Goal: Task Accomplishment & Management: Complete application form

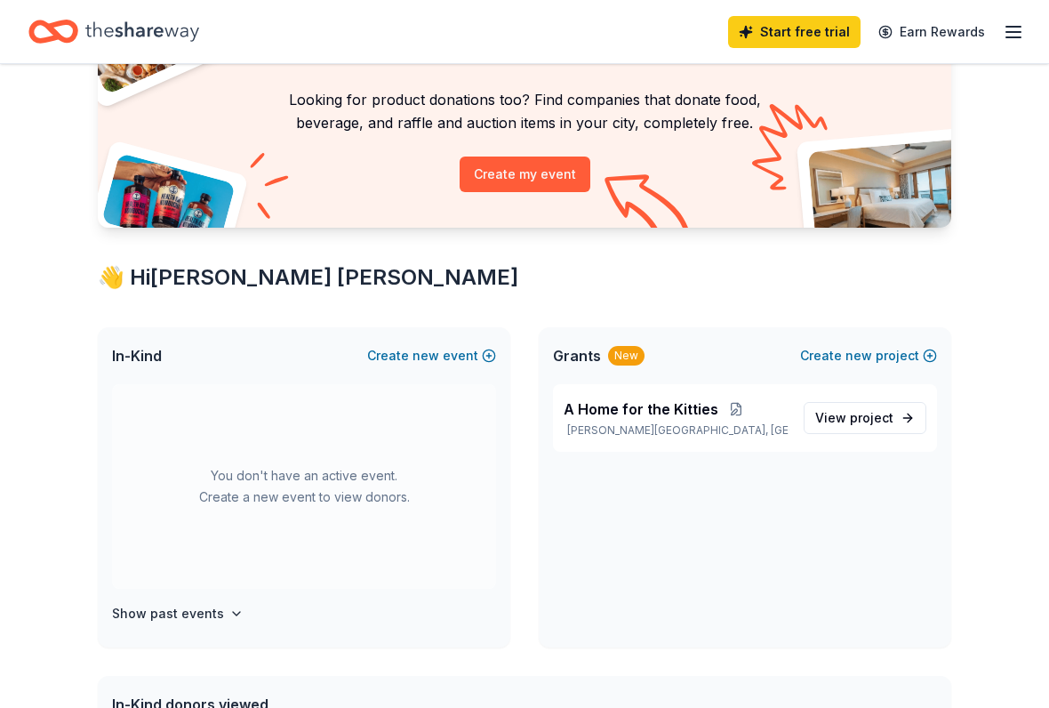
scroll to position [144, 0]
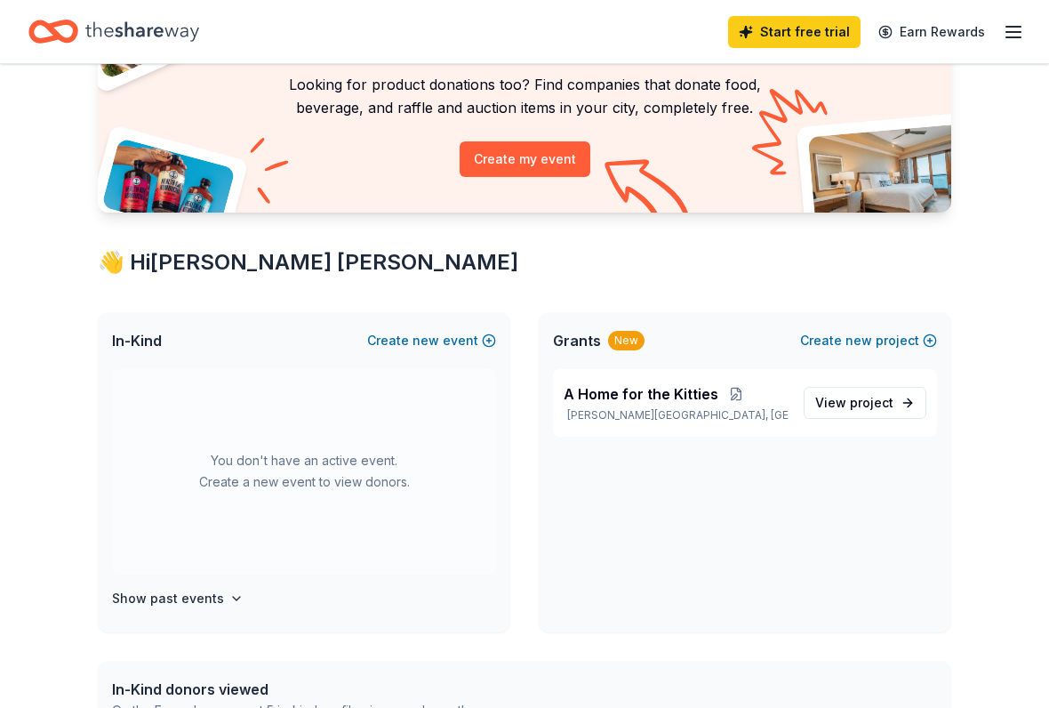
click at [607, 391] on span "A Home for the Kitties" at bounding box center [641, 393] width 155 height 21
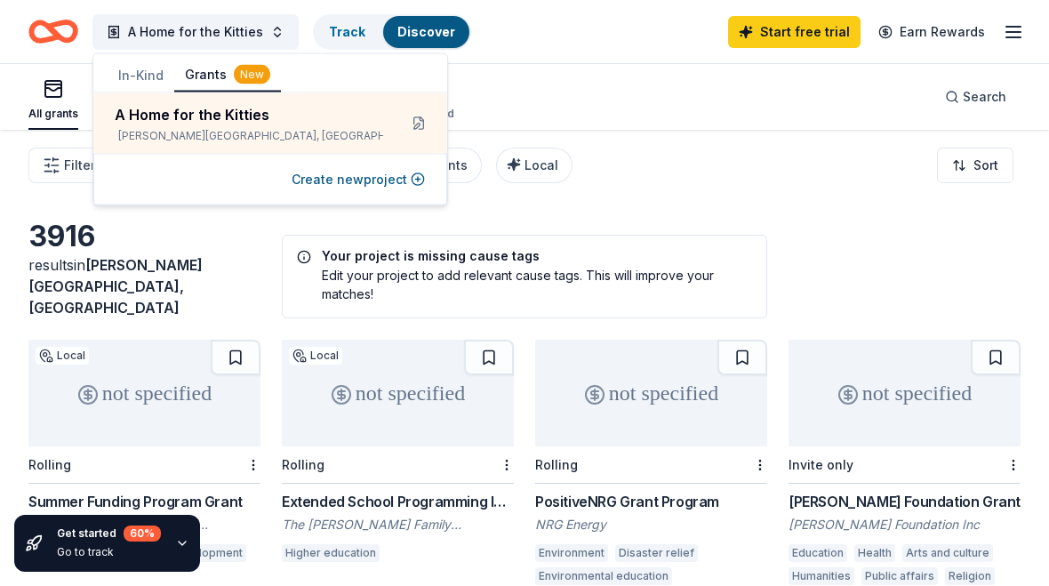
scroll to position [205, 0]
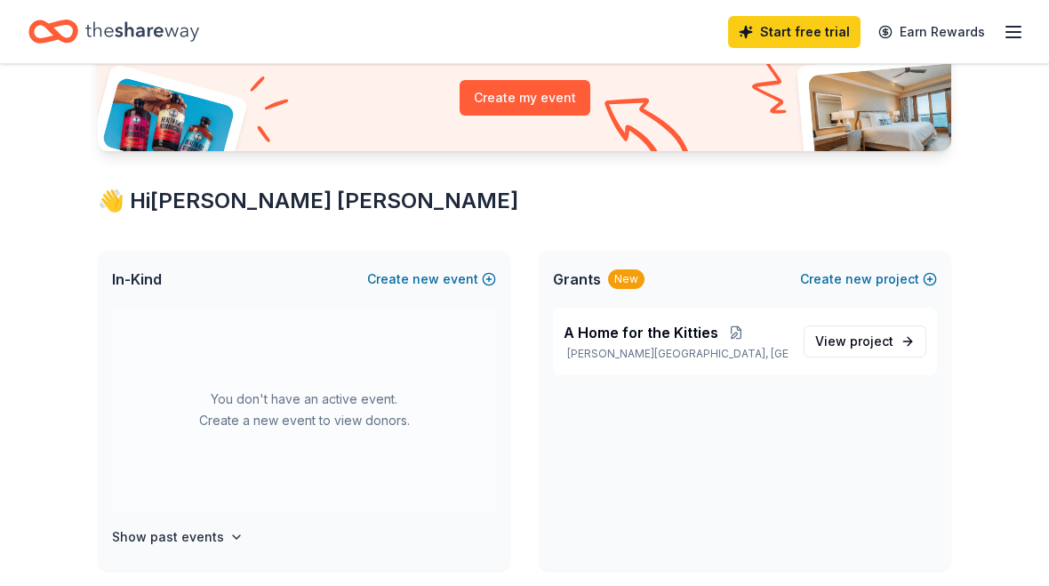
click at [435, 281] on span "new" at bounding box center [426, 279] width 27 height 21
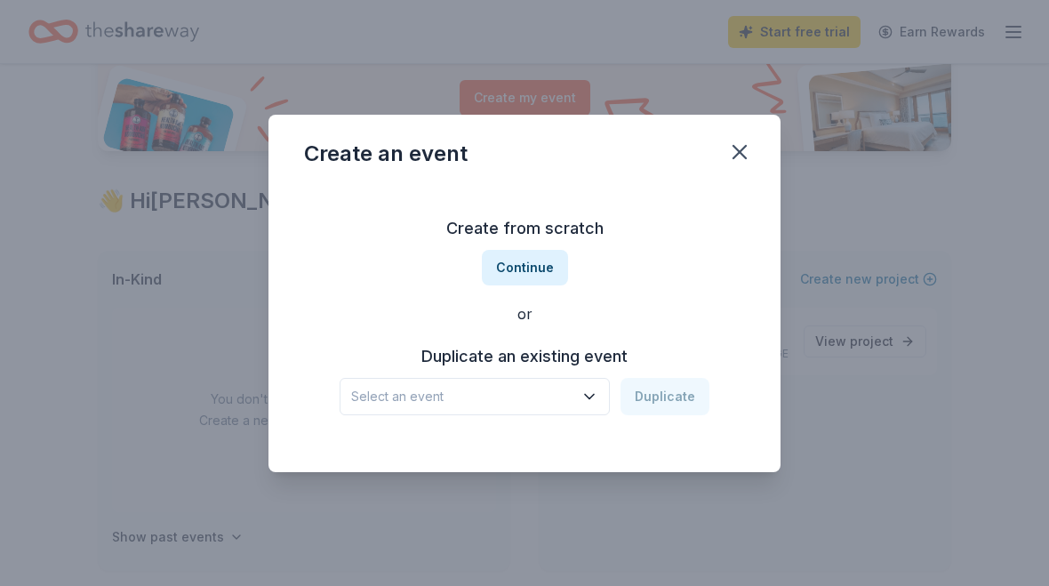
click at [588, 397] on icon "button" at bounding box center [590, 397] width 18 height 18
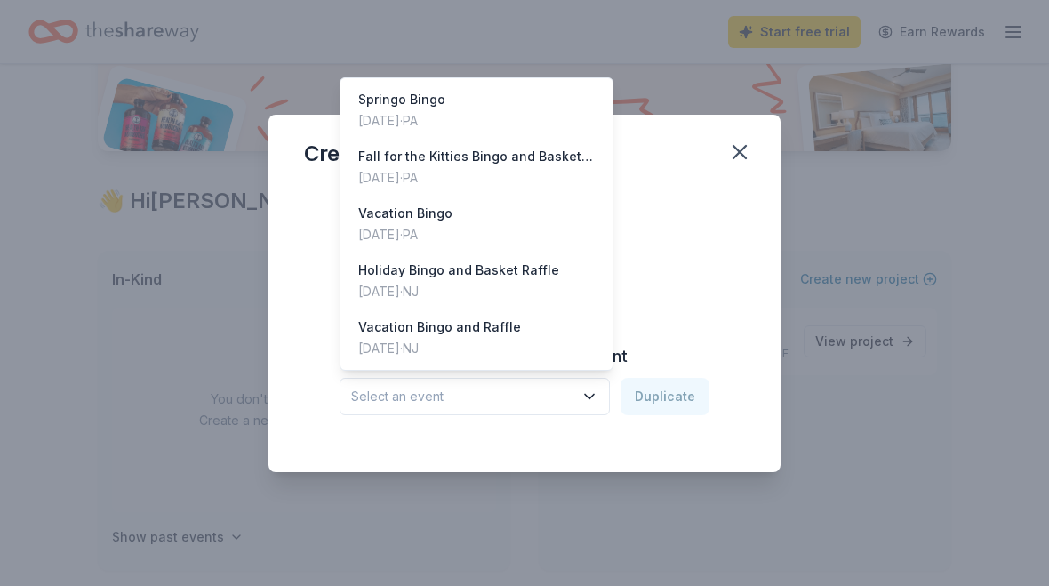
click at [382, 175] on div "[DATE] · [GEOGRAPHIC_DATA]" at bounding box center [476, 177] width 237 height 21
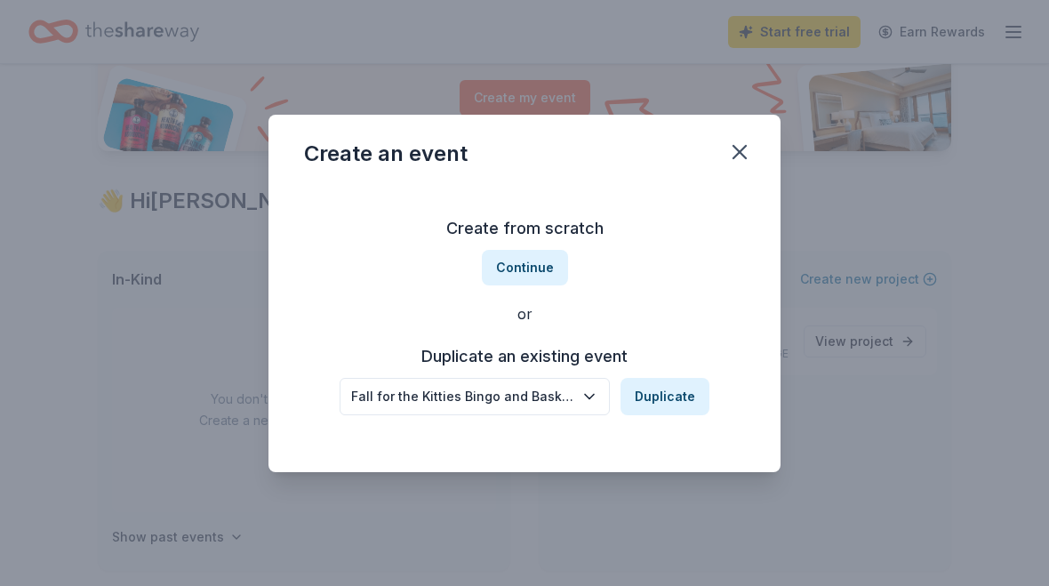
click at [651, 407] on button "Duplicate" at bounding box center [665, 396] width 89 height 37
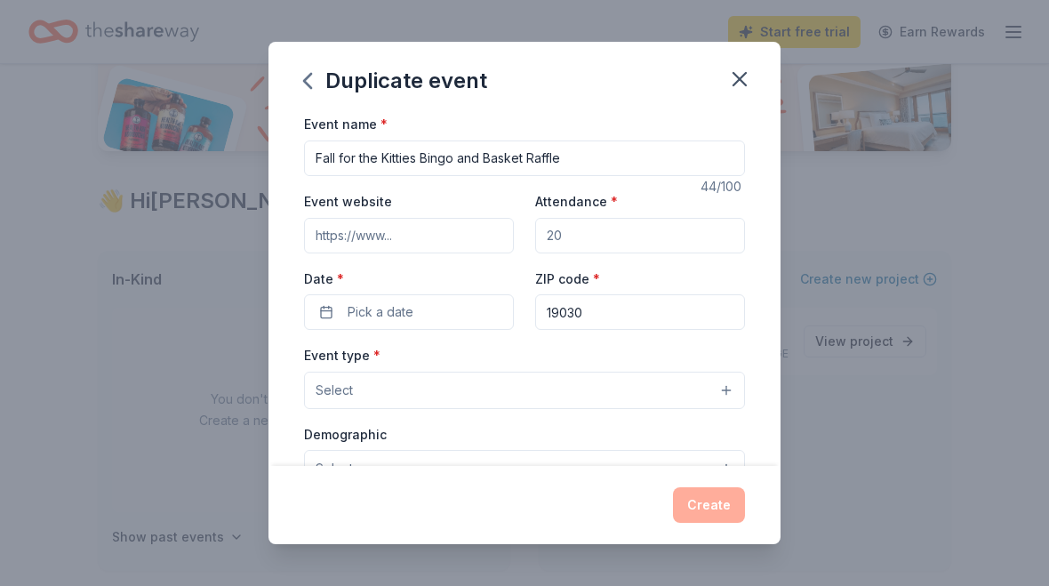
click at [668, 245] on input "Attendance *" at bounding box center [640, 236] width 210 height 36
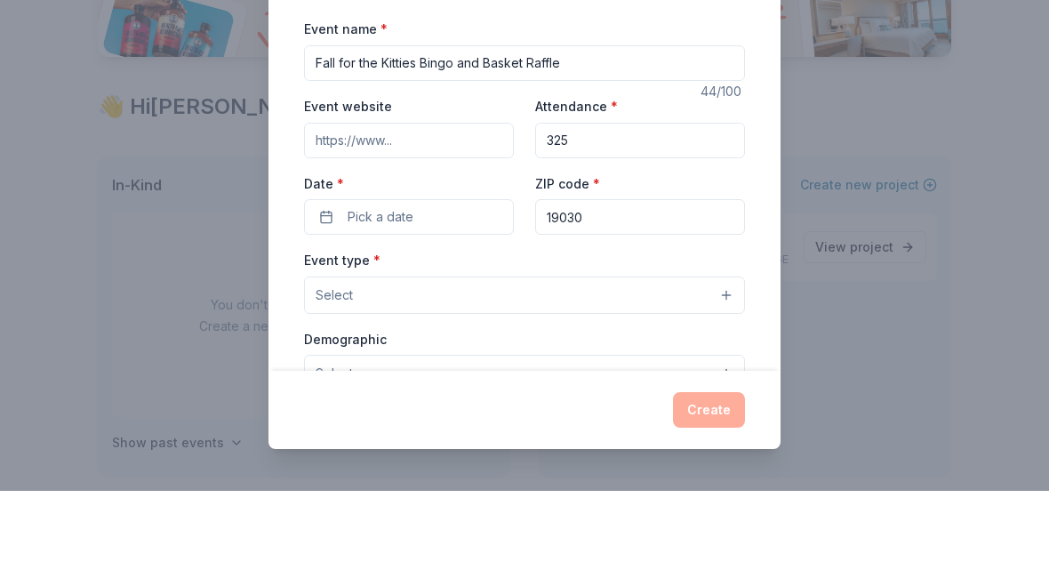
type input "325"
click at [391, 301] on span "Pick a date" at bounding box center [381, 311] width 66 height 21
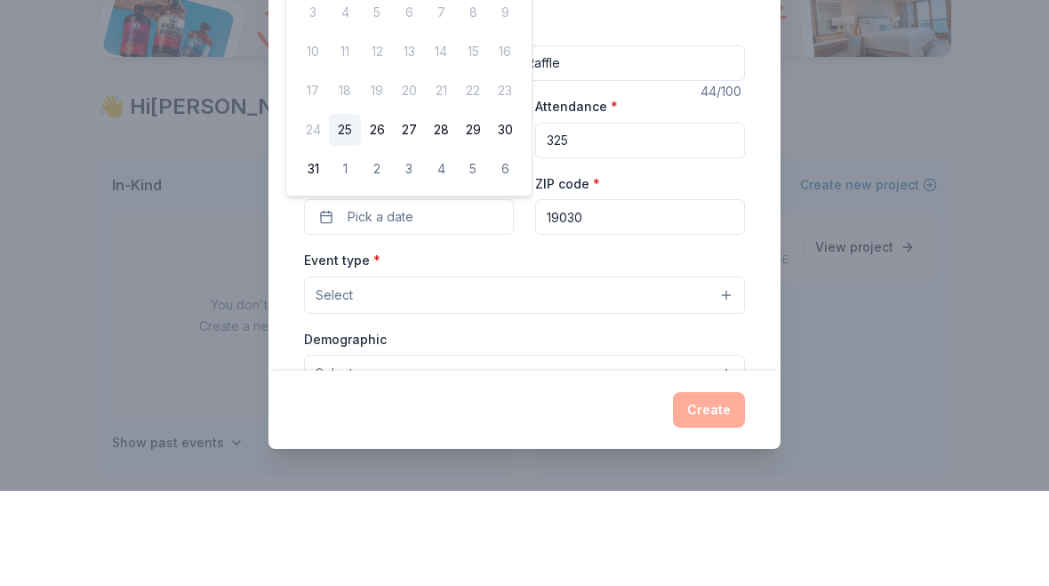
scroll to position [301, 0]
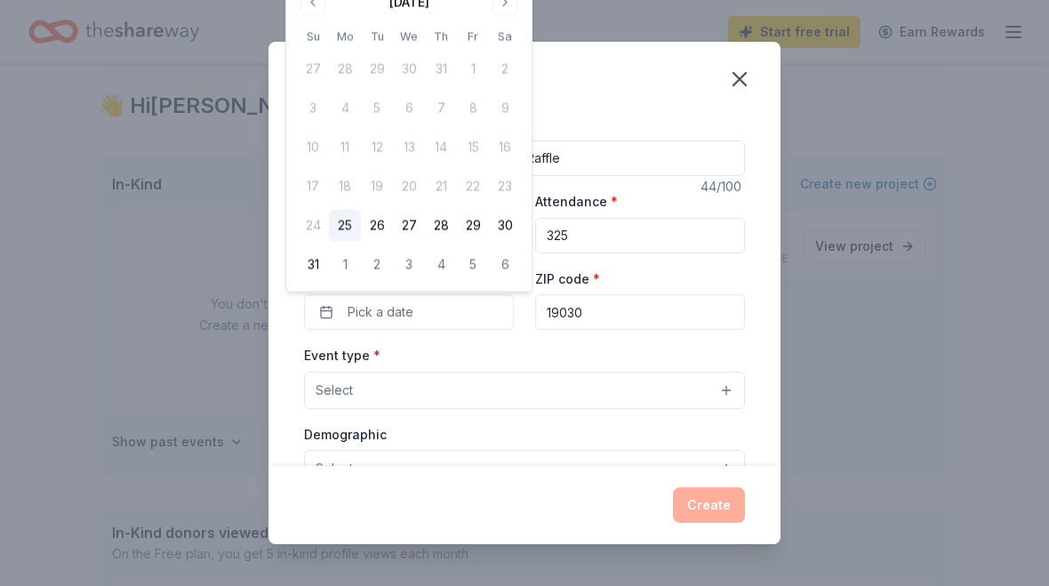
click at [510, 4] on button "Go to next month" at bounding box center [505, 2] width 25 height 25
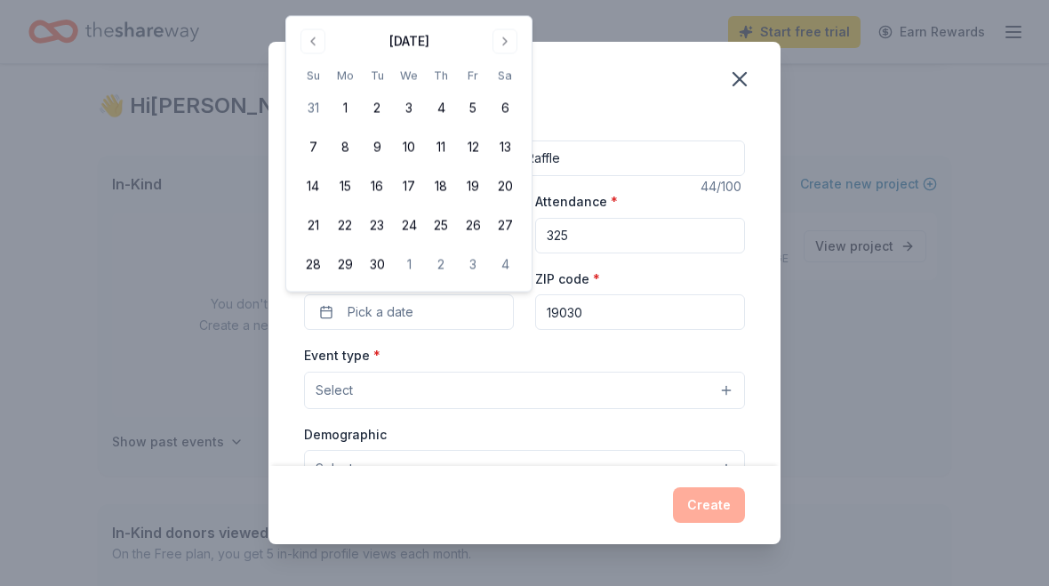
click at [510, 4] on div "Duplicate event Event name * Fall for the Kitties Bingo and Basket Raffle 44 /1…" at bounding box center [524, 293] width 1049 height 586
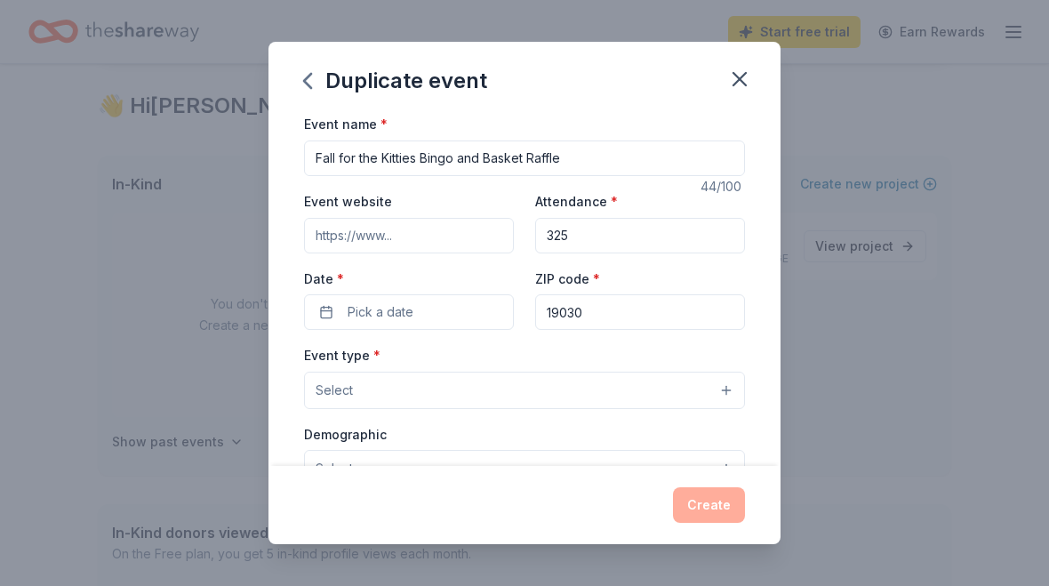
click at [455, 317] on button "Pick a date" at bounding box center [409, 312] width 210 height 36
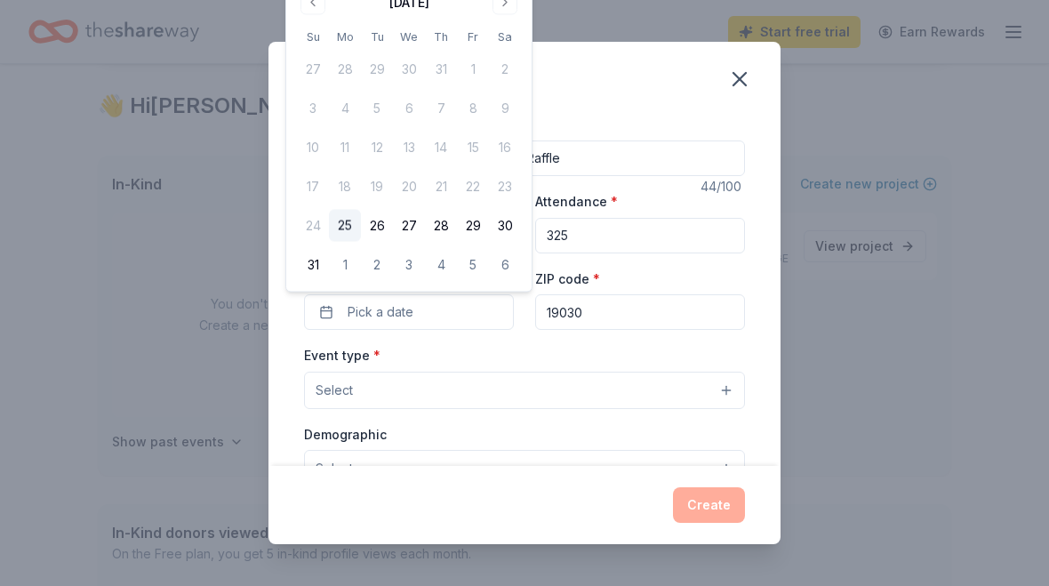
click at [507, 12] on button "Go to next month" at bounding box center [505, 2] width 25 height 25
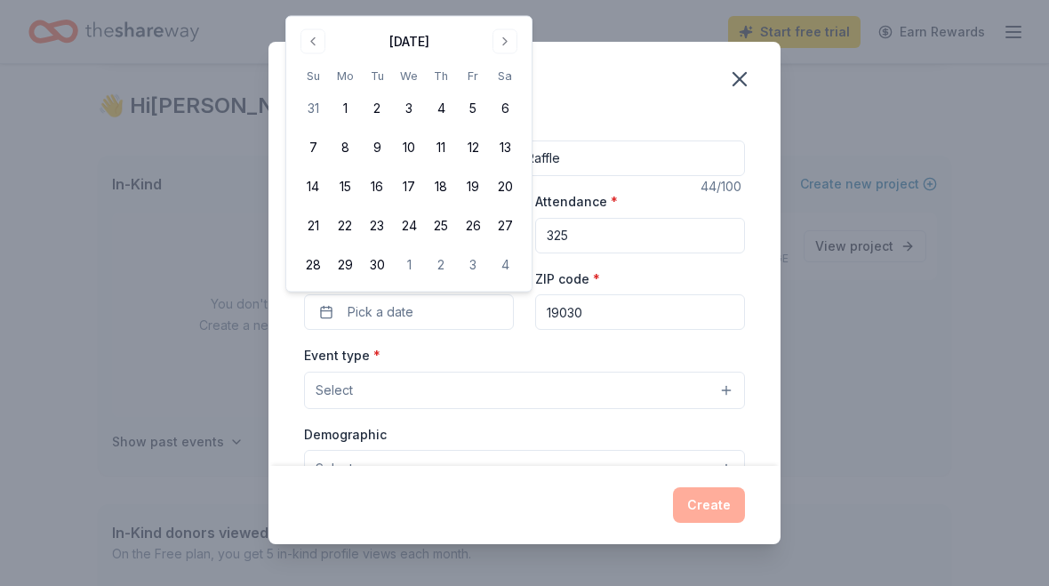
click at [506, 44] on button "Go to next month" at bounding box center [505, 41] width 25 height 25
click at [503, 47] on button "Go to next month" at bounding box center [505, 41] width 25 height 25
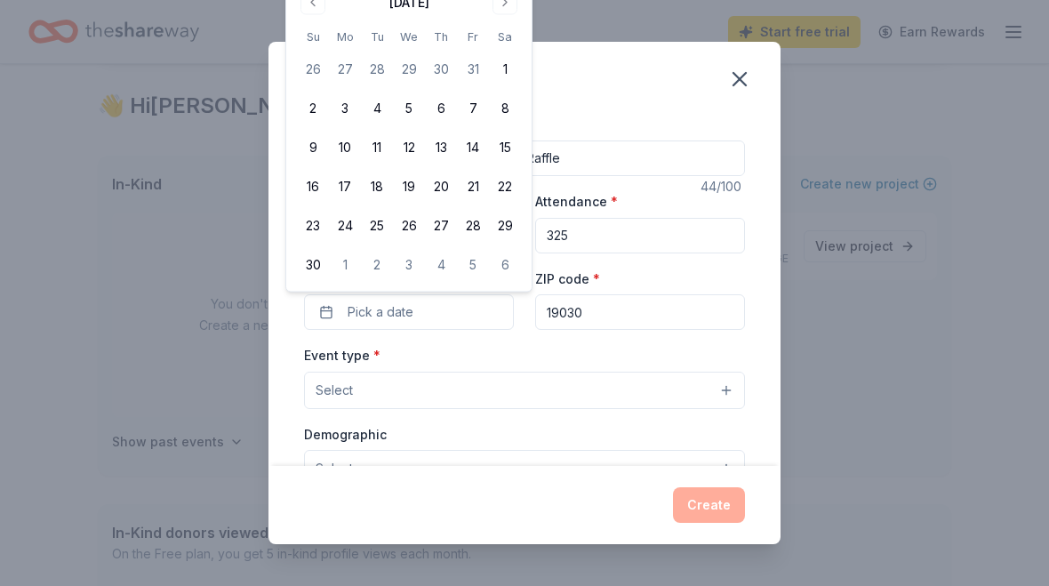
click at [511, 149] on button "15" at bounding box center [505, 148] width 32 height 32
click at [627, 312] on input "19030" at bounding box center [640, 312] width 210 height 36
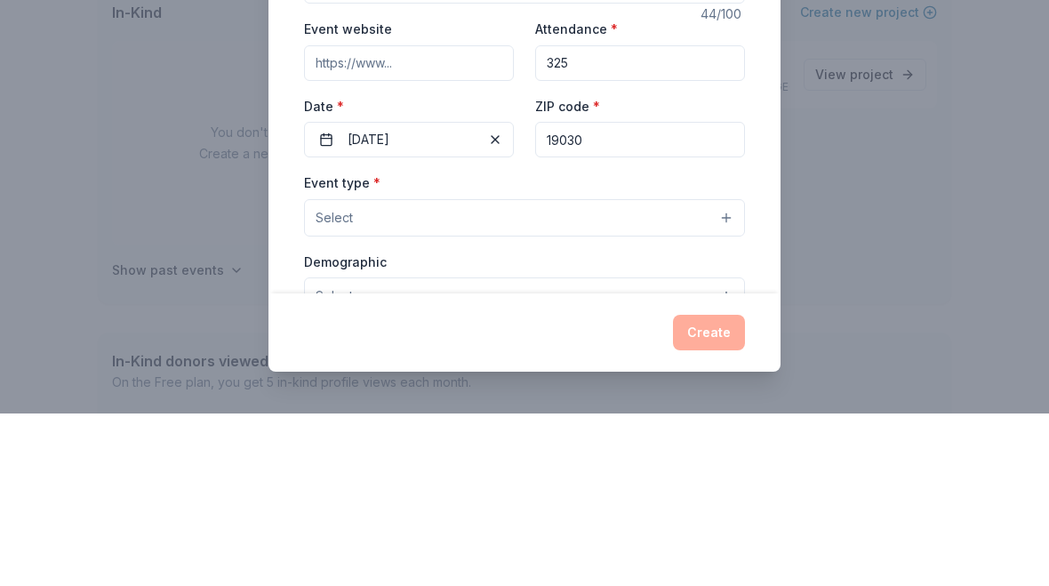
click at [380, 372] on button "Select" at bounding box center [524, 390] width 441 height 37
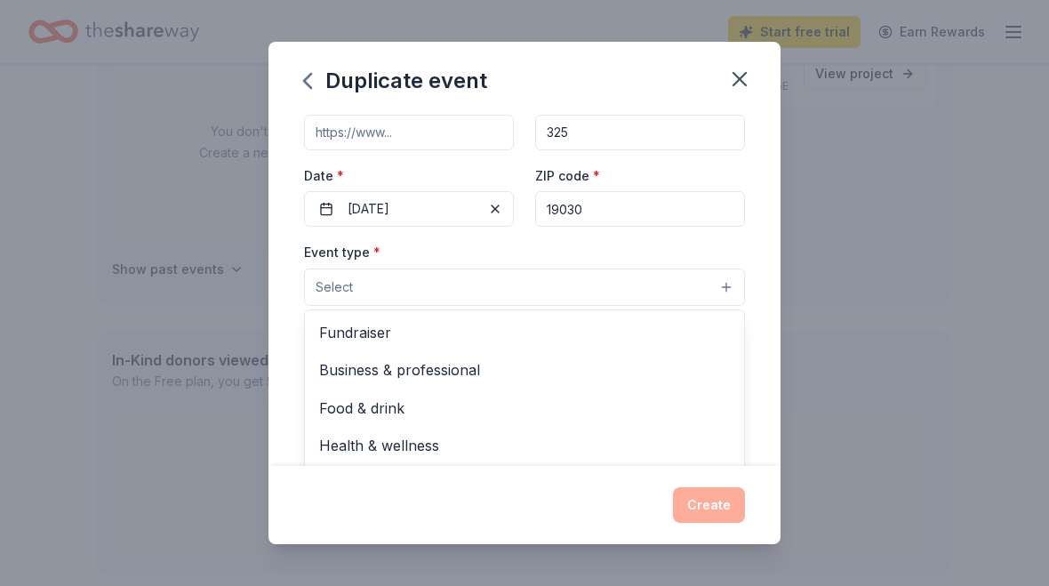
scroll to position [108, 0]
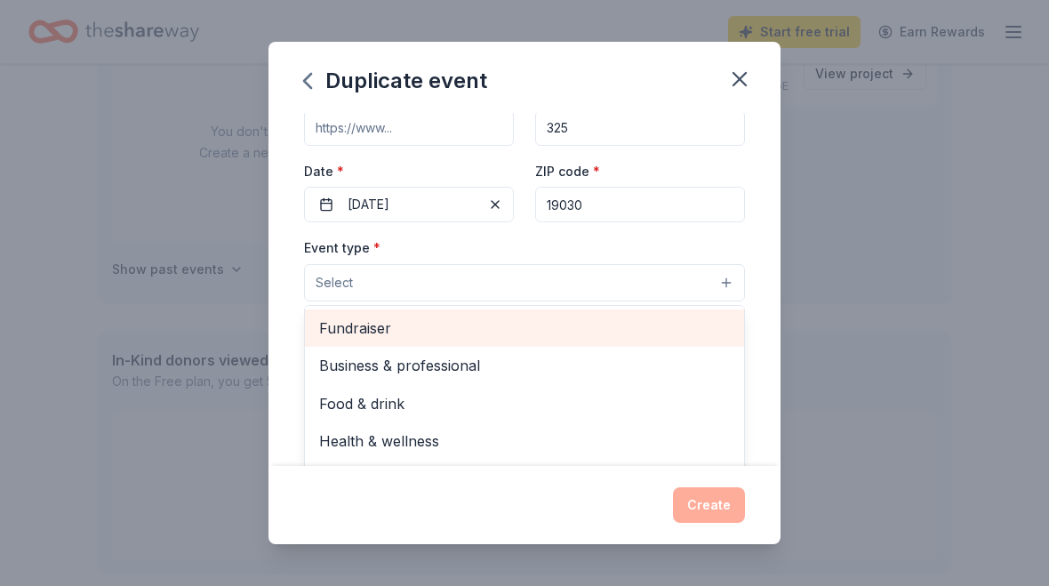
click at [348, 338] on span "Fundraiser" at bounding box center [524, 328] width 411 height 23
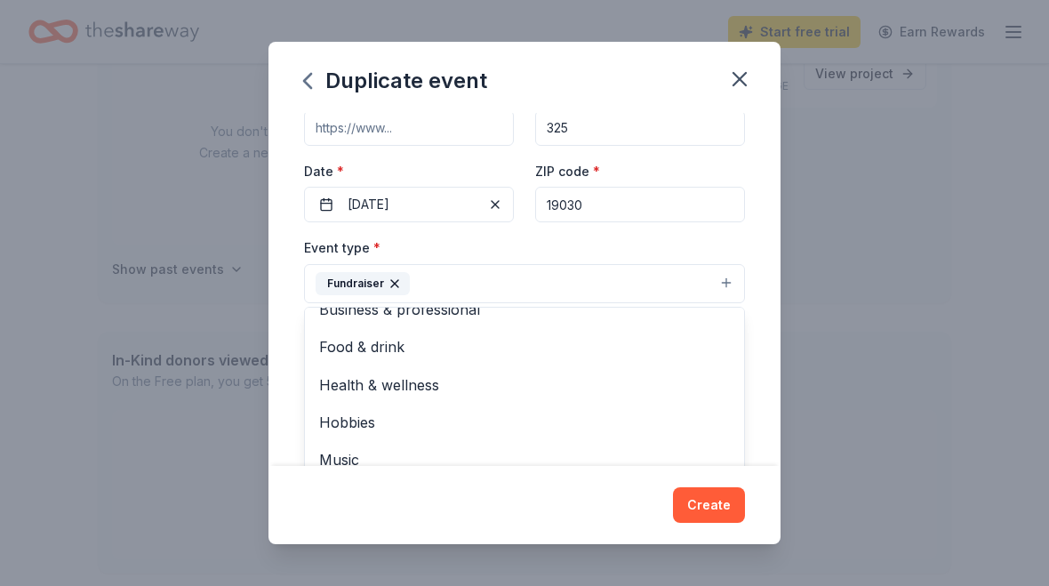
scroll to position [20, 0]
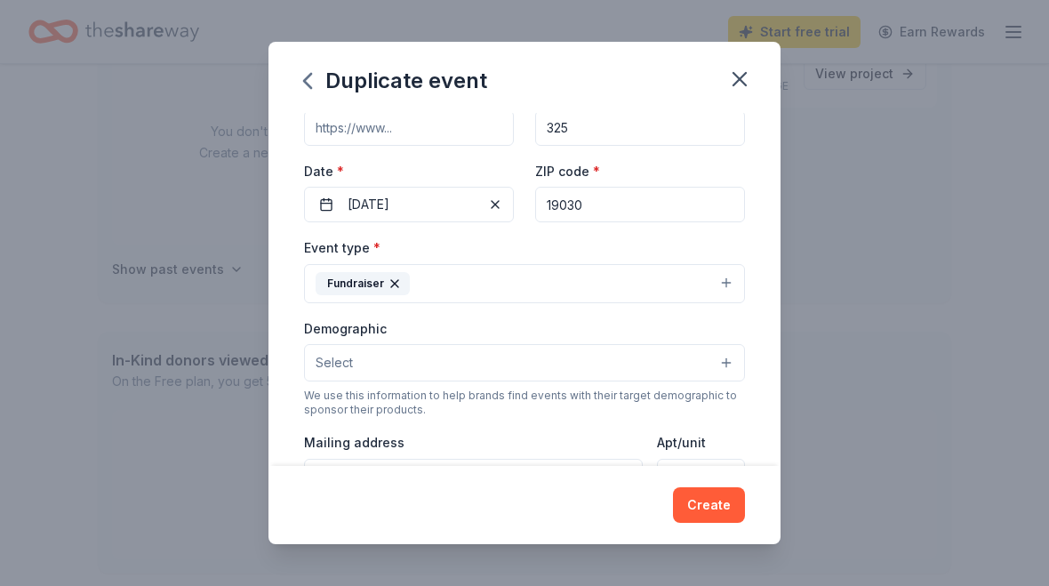
click at [331, 365] on span "Select" at bounding box center [334, 362] width 37 height 21
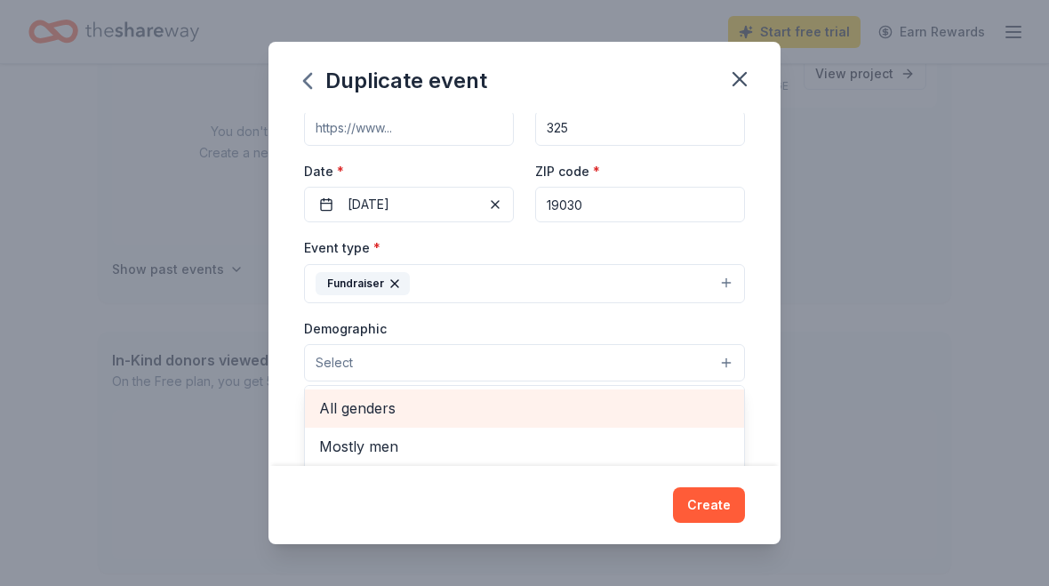
scroll to position [0, 0]
click at [335, 411] on span "All genders" at bounding box center [524, 408] width 411 height 23
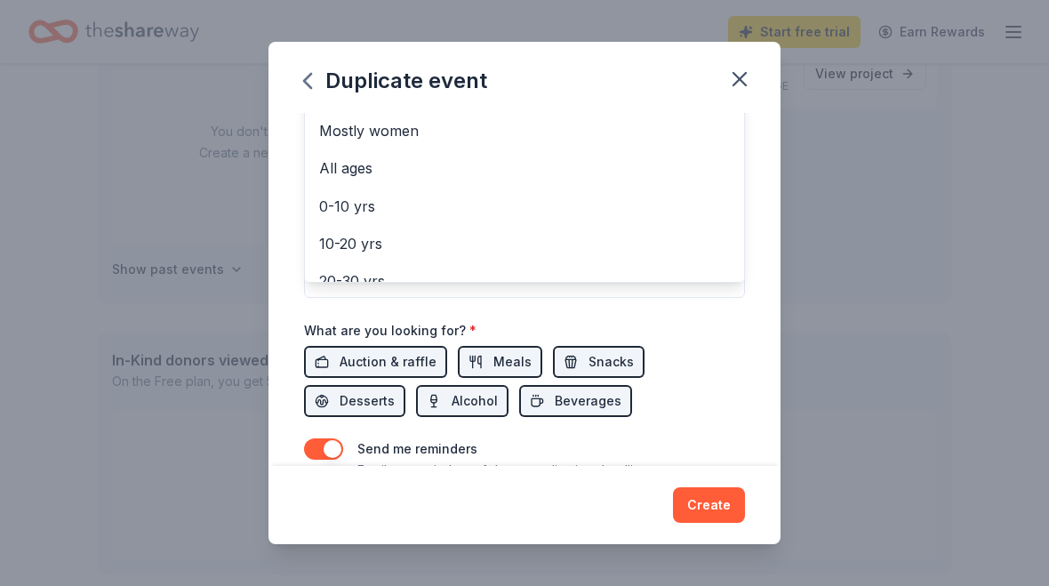
scroll to position [184, 0]
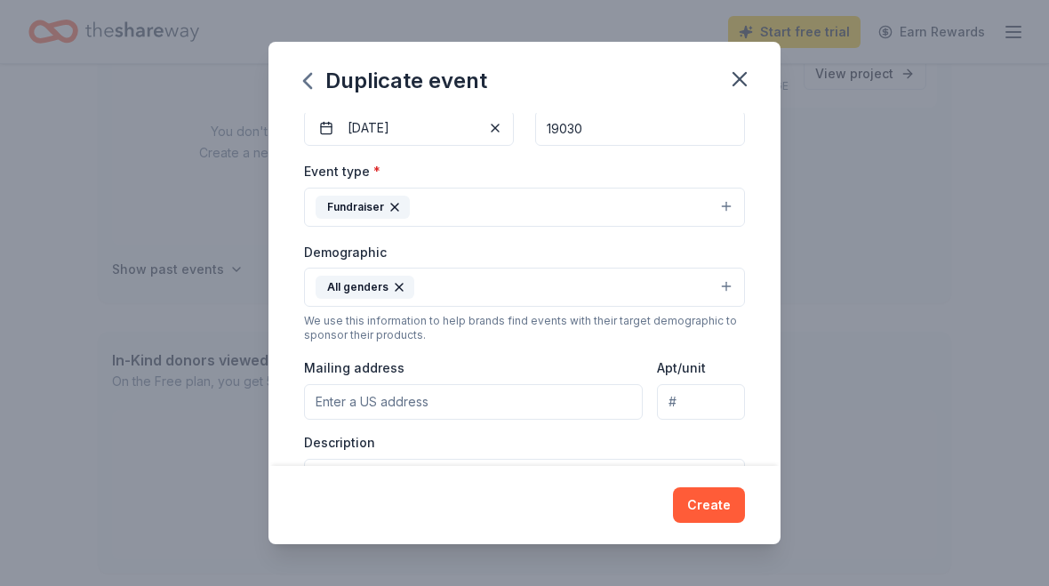
click at [338, 403] on input "Mailing address" at bounding box center [473, 402] width 339 height 36
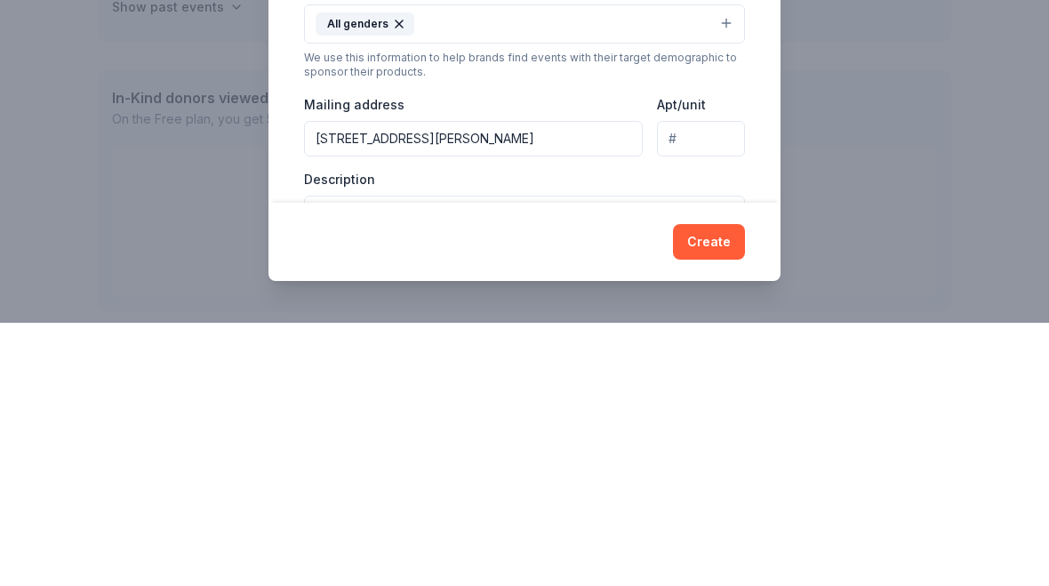
scroll to position [736, 0]
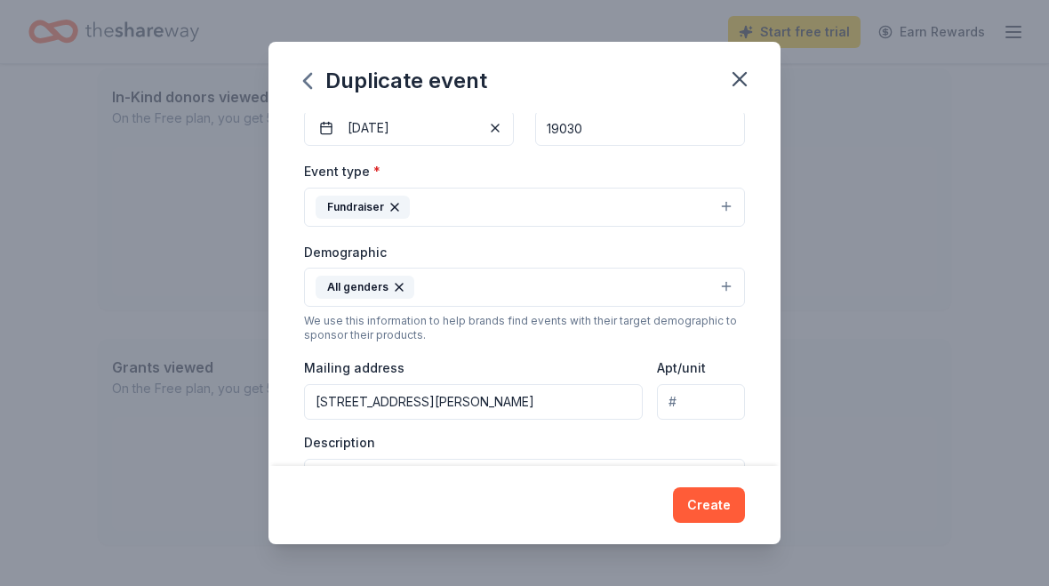
type input "8 Dukoff Drive, Hamilton Township, NJ, 08690"
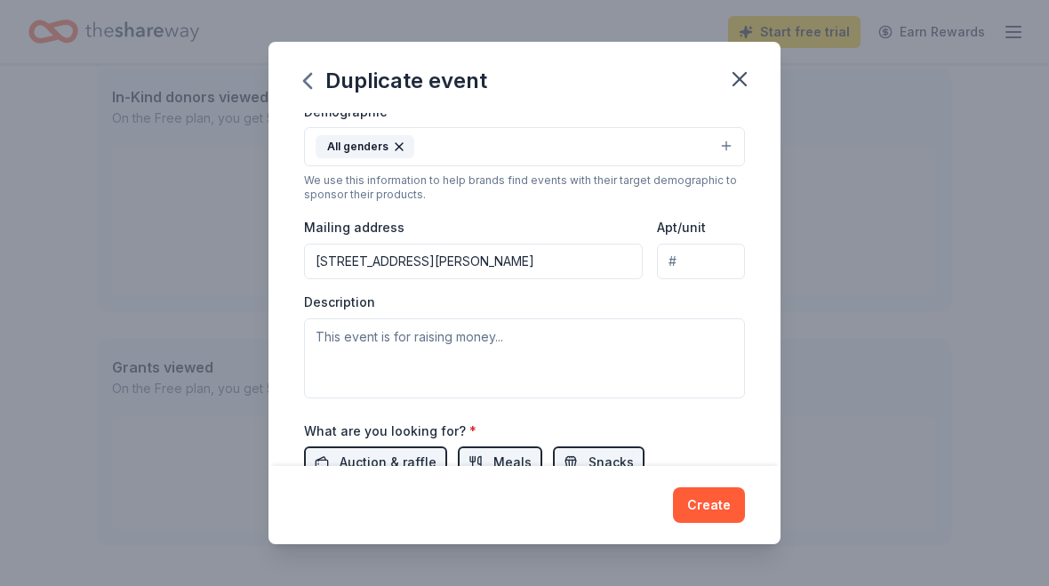
scroll to position [332, 0]
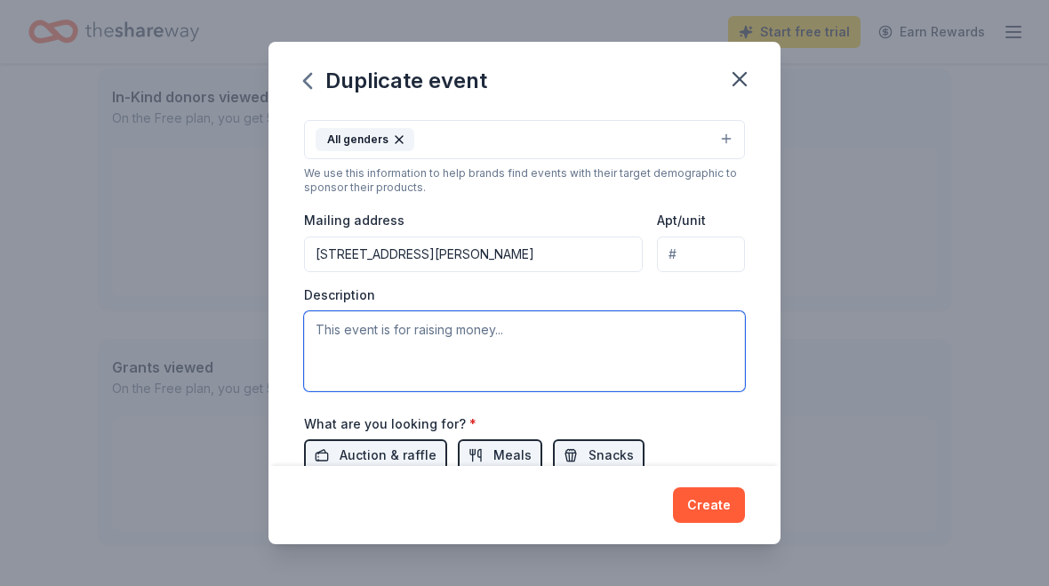
click at [326, 334] on textarea at bounding box center [524, 351] width 441 height 80
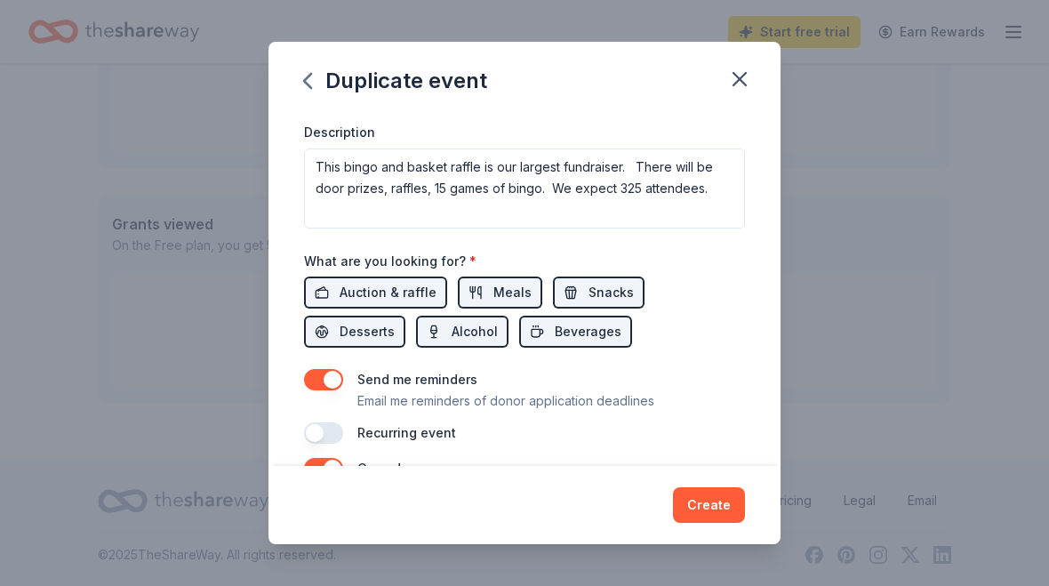
scroll to position [498, 0]
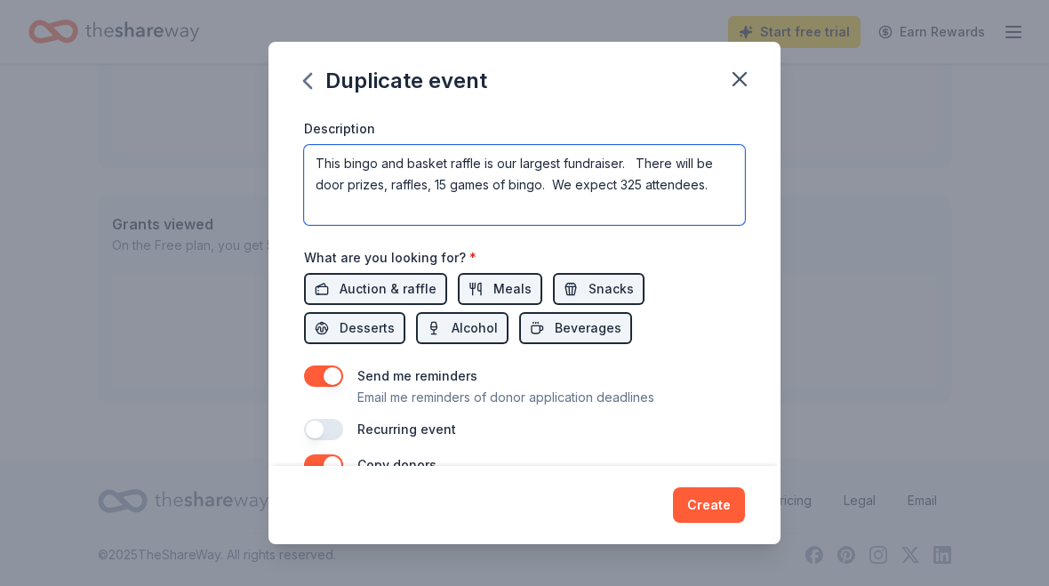
type textarea "This bingo and basket raffle is our largest fundraiser. There will be door priz…"
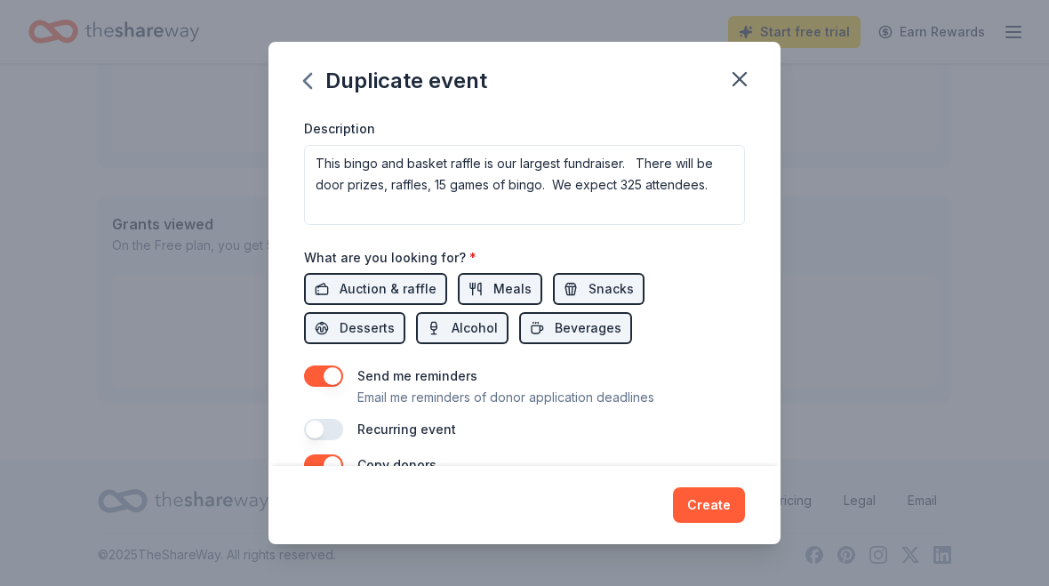
click at [339, 291] on button "Auction & raffle" at bounding box center [375, 289] width 143 height 32
click at [599, 297] on span "Snacks" at bounding box center [611, 288] width 45 height 21
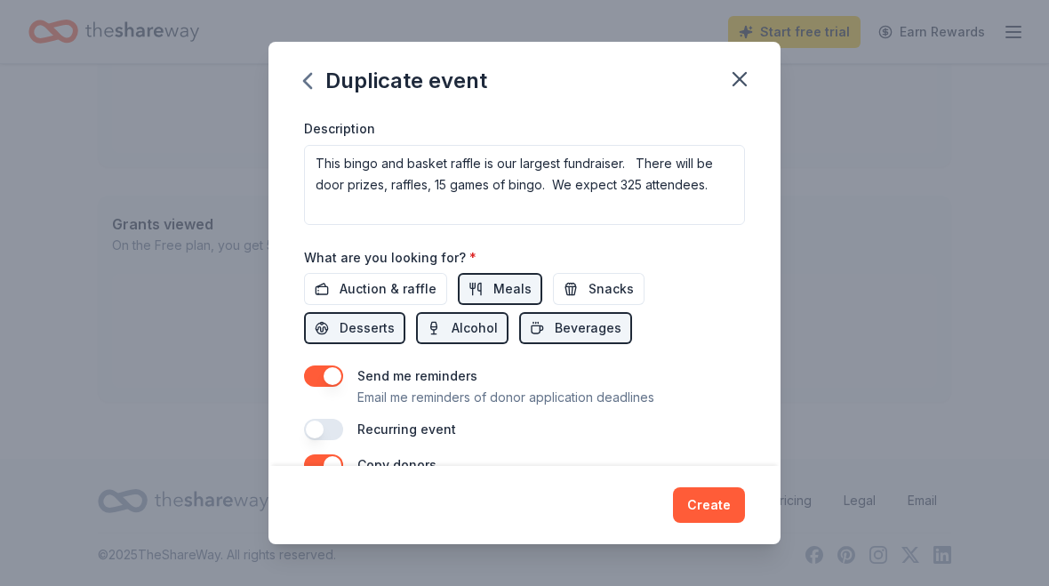
click at [395, 317] on span "Desserts" at bounding box center [367, 327] width 55 height 21
click at [452, 333] on span "Alcohol" at bounding box center [475, 327] width 46 height 21
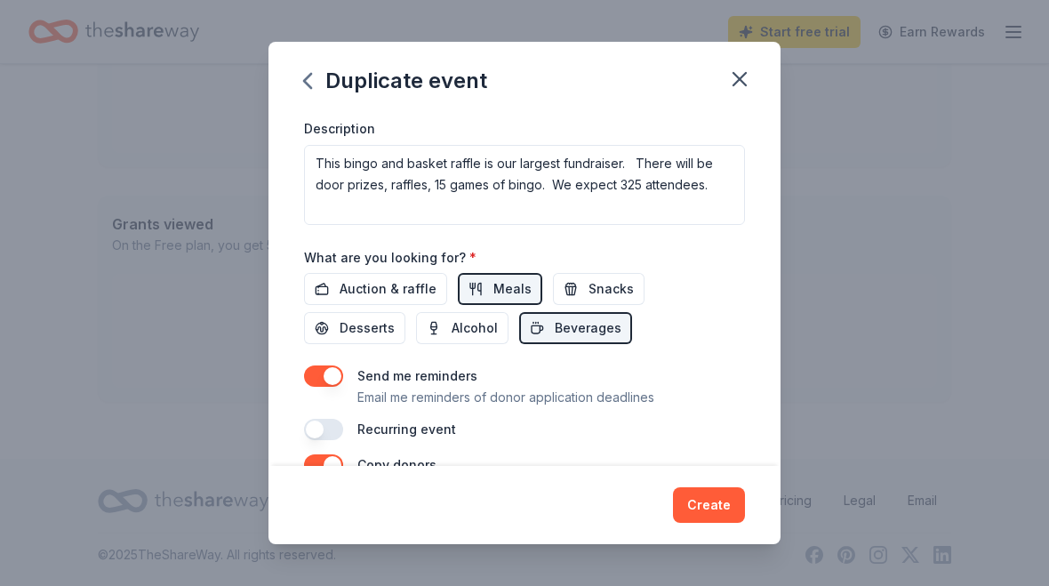
click at [555, 332] on span "Beverages" at bounding box center [588, 327] width 67 height 21
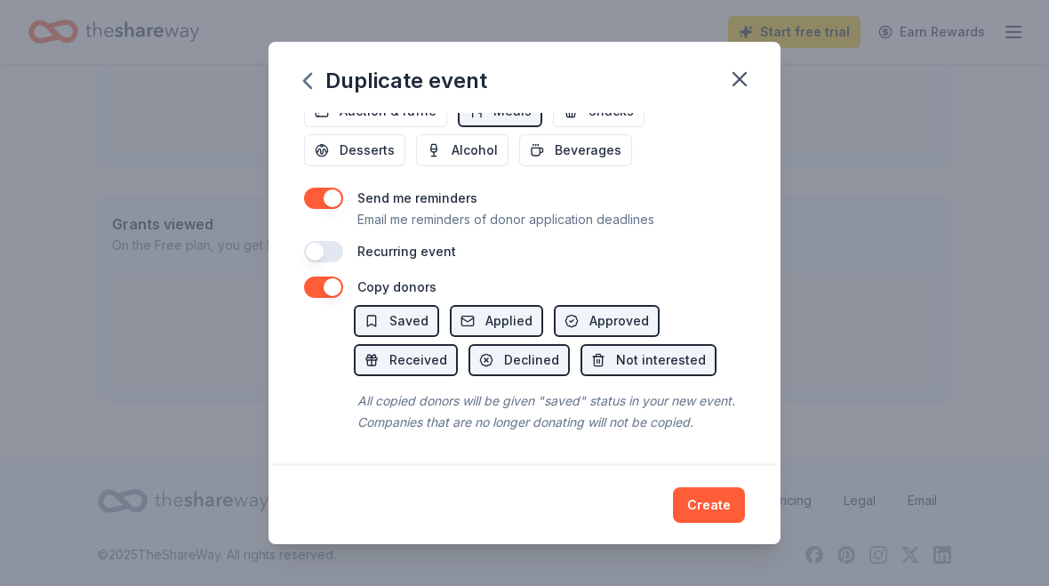
scroll to position [678, 0]
click at [398, 318] on span "Saved" at bounding box center [409, 320] width 39 height 21
click at [569, 309] on button "Approved" at bounding box center [607, 321] width 106 height 32
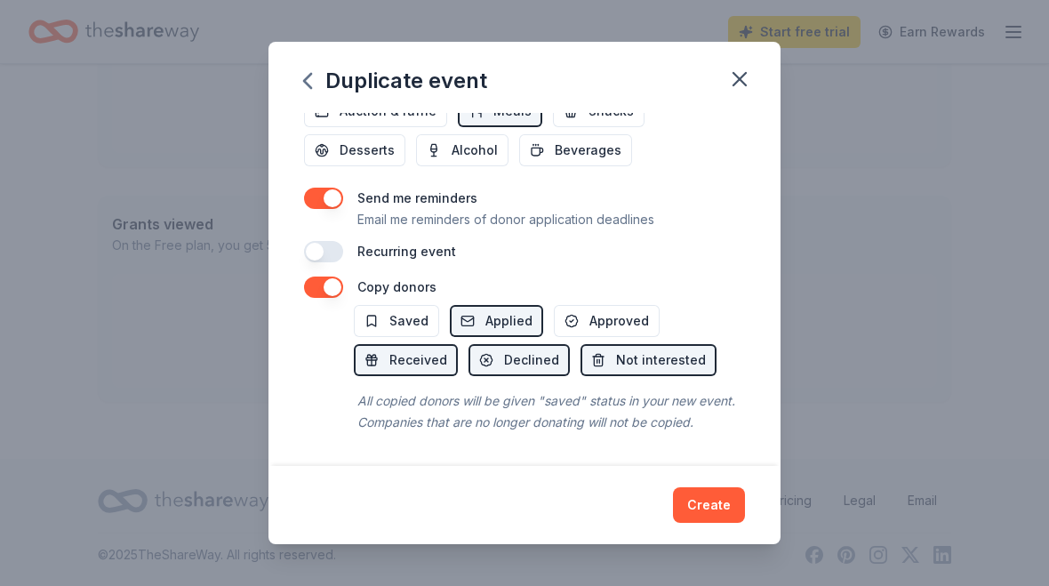
click at [494, 319] on span "Applied" at bounding box center [509, 320] width 47 height 21
click at [695, 511] on button "Create" at bounding box center [709, 505] width 72 height 36
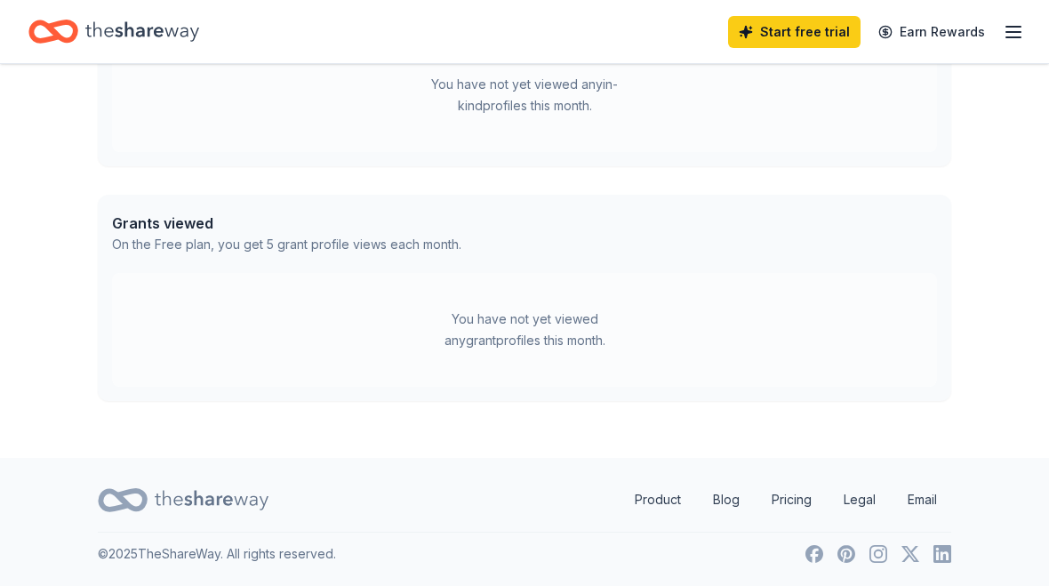
scroll to position [844, 0]
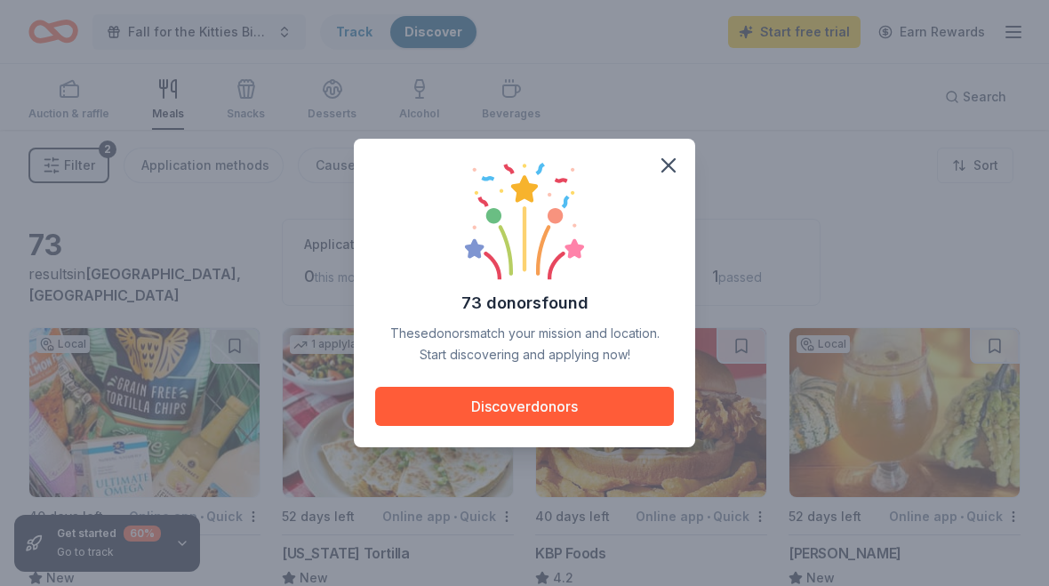
click at [525, 398] on button "Discover donors" at bounding box center [524, 406] width 299 height 39
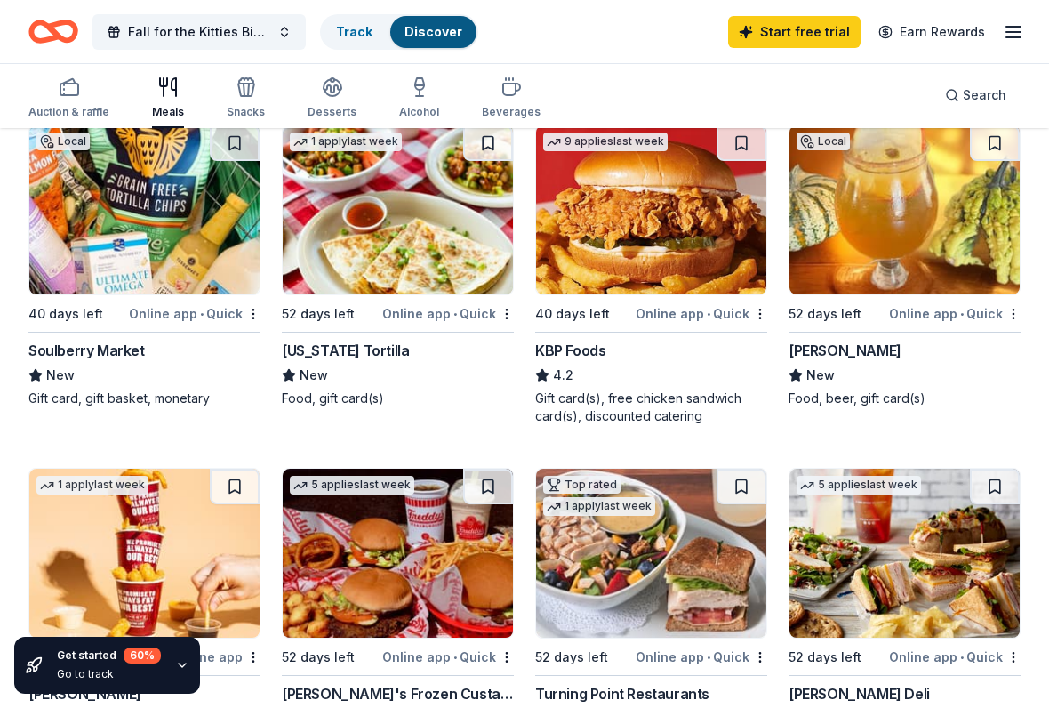
click at [172, 307] on div "Online app • Quick" at bounding box center [195, 313] width 132 height 22
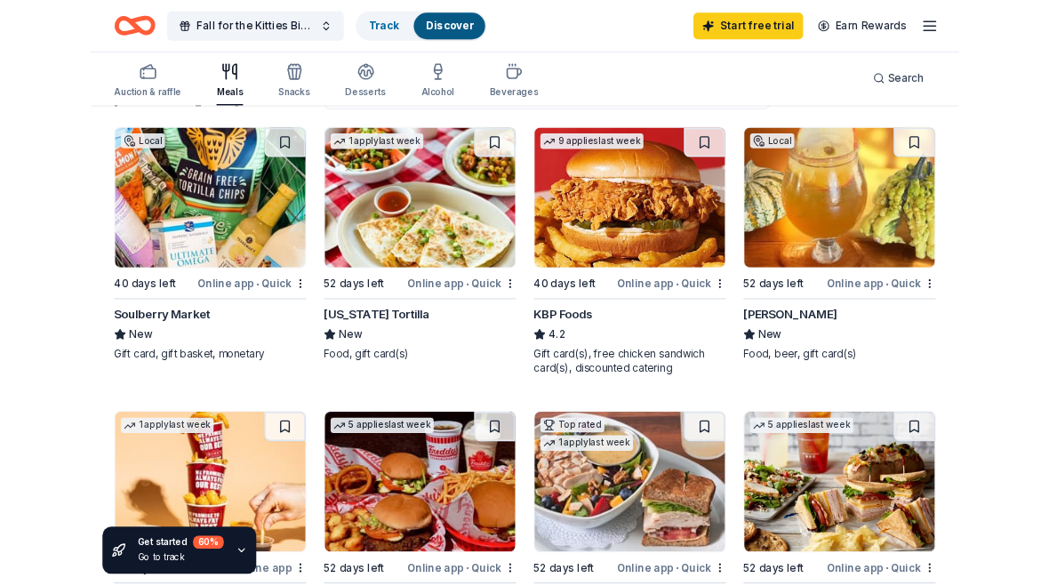
scroll to position [177, 0]
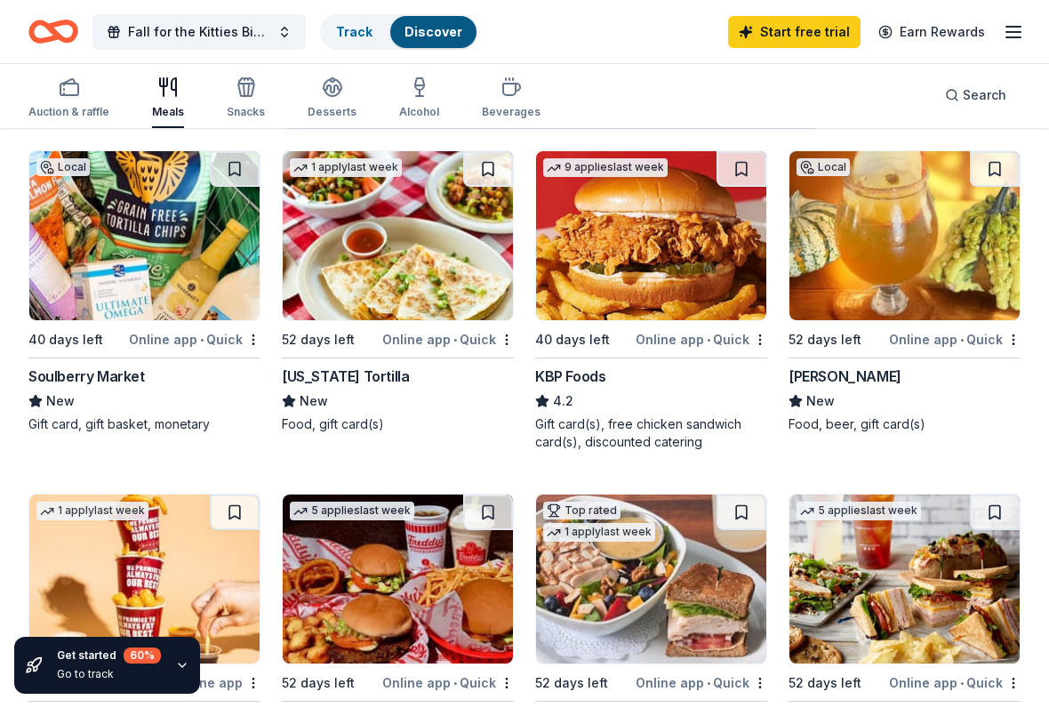
click at [893, 311] on img at bounding box center [905, 235] width 230 height 169
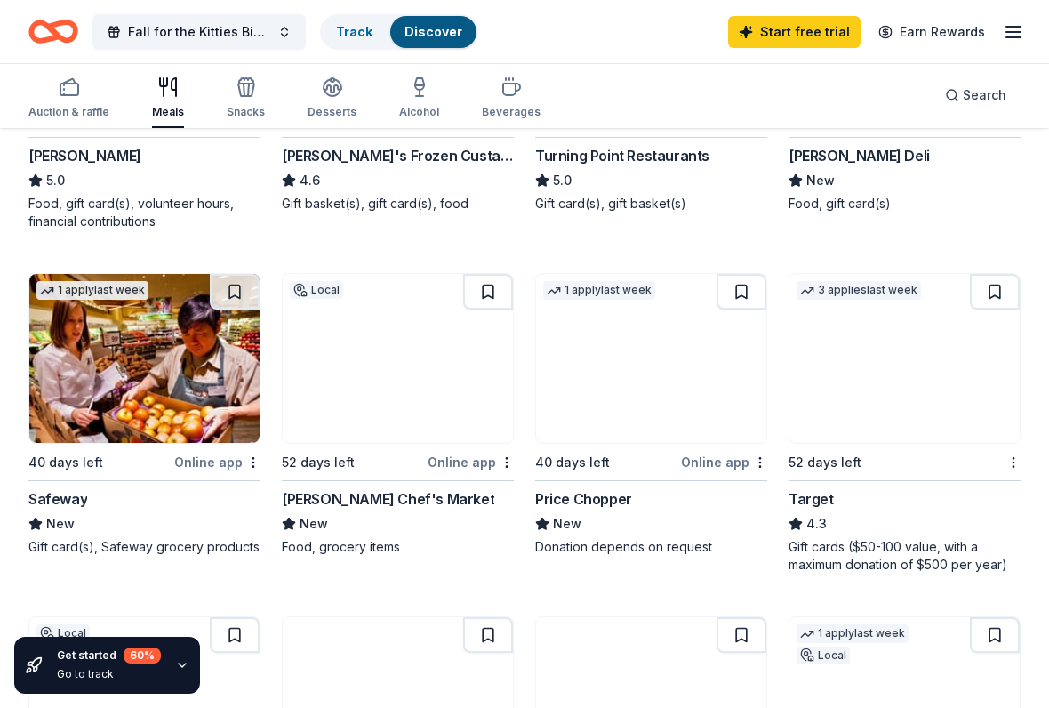
scroll to position [789, 0]
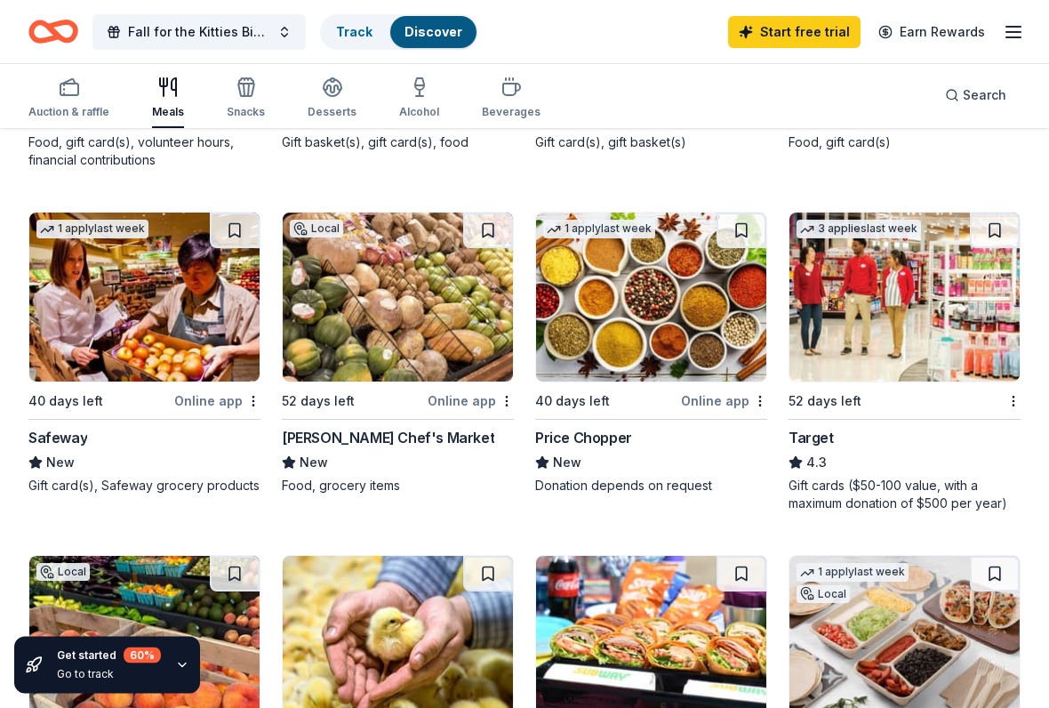
click at [855, 394] on div "52 days left" at bounding box center [825, 401] width 73 height 21
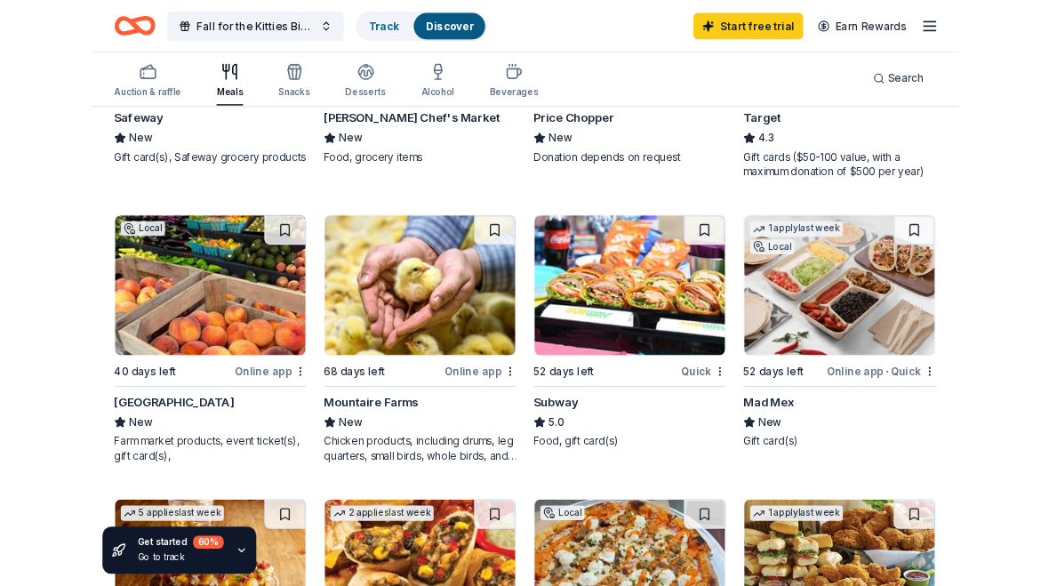
scroll to position [1121, 0]
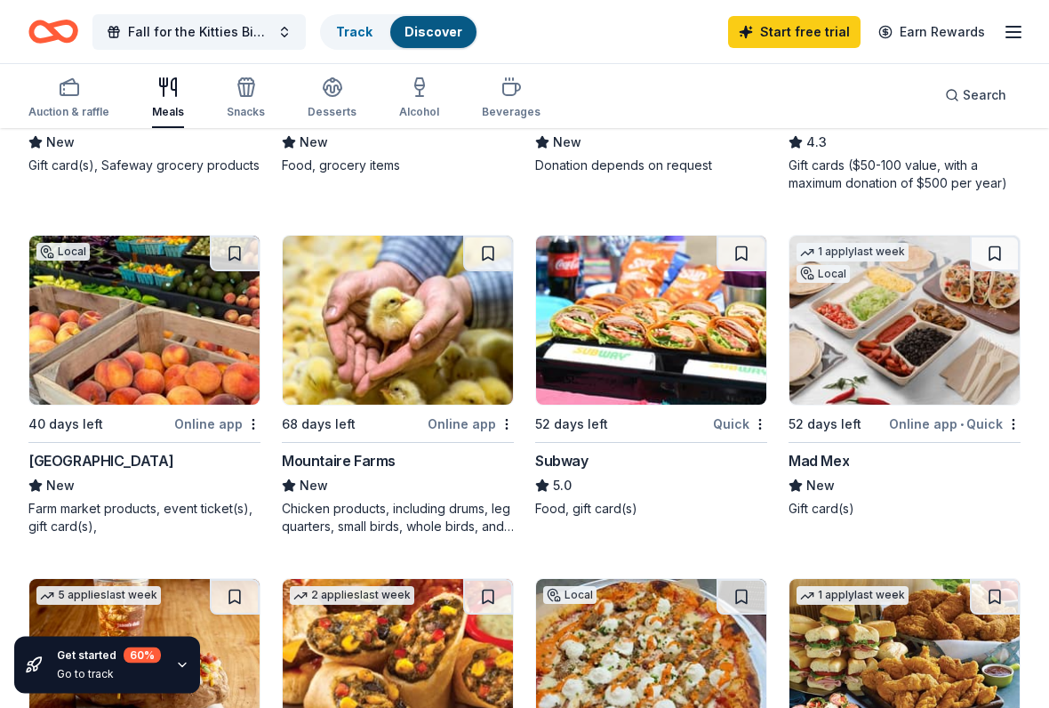
click at [118, 453] on div "Shady Brook Farm" at bounding box center [100, 461] width 145 height 21
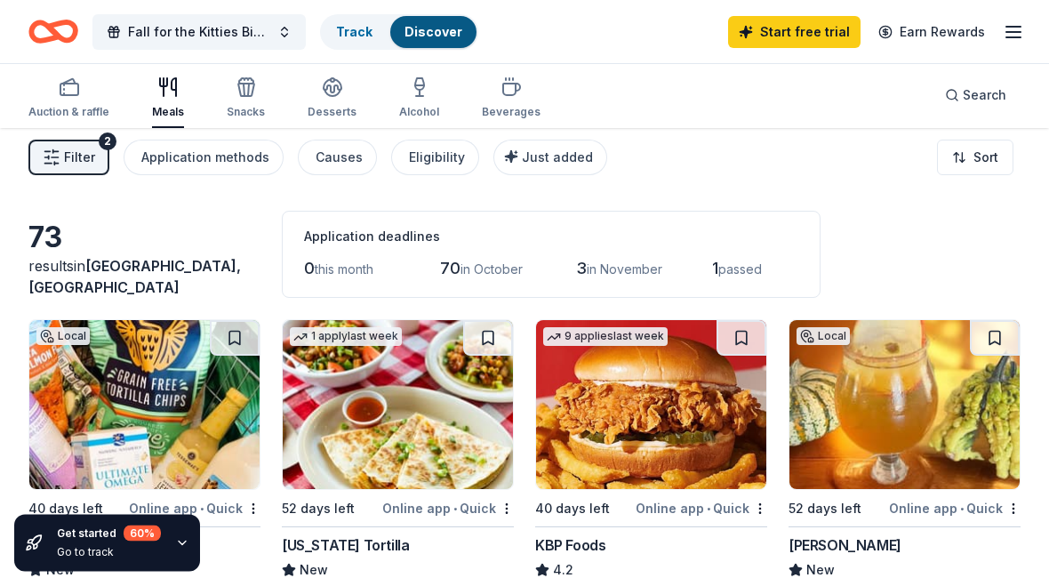
scroll to position [0, 0]
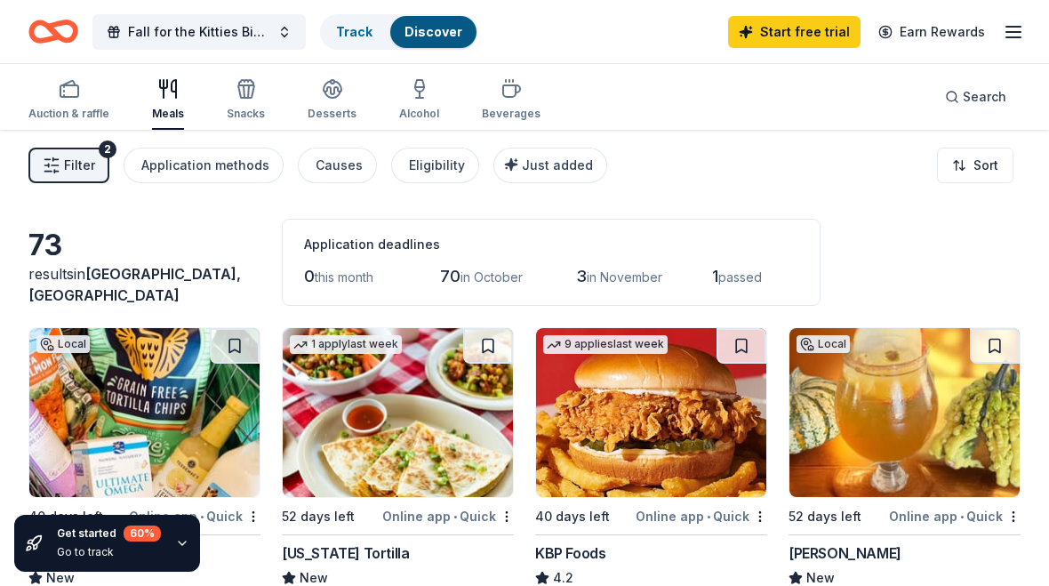
click at [72, 171] on span "Filter" at bounding box center [79, 165] width 31 height 21
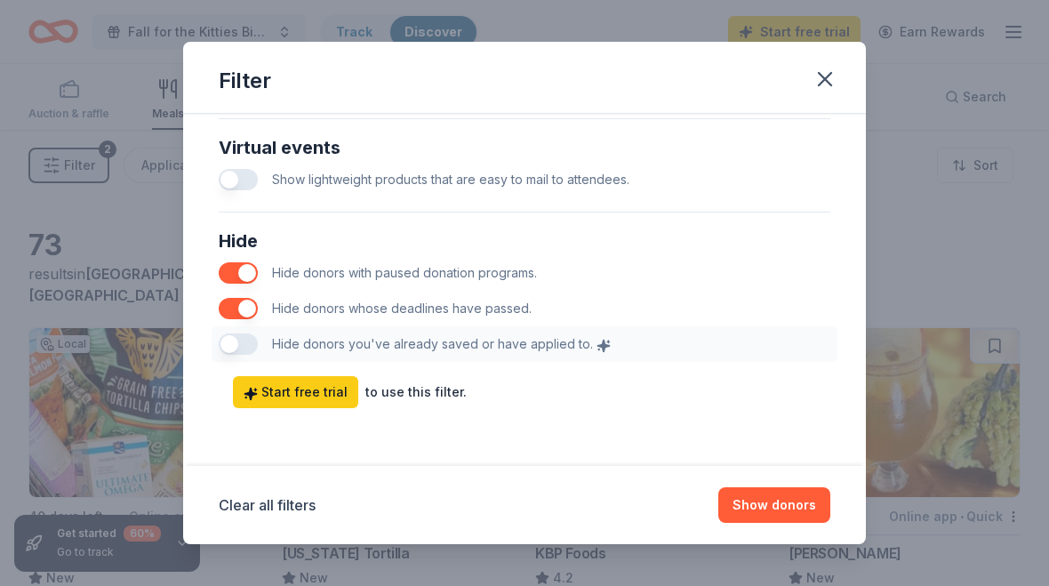
scroll to position [942, 0]
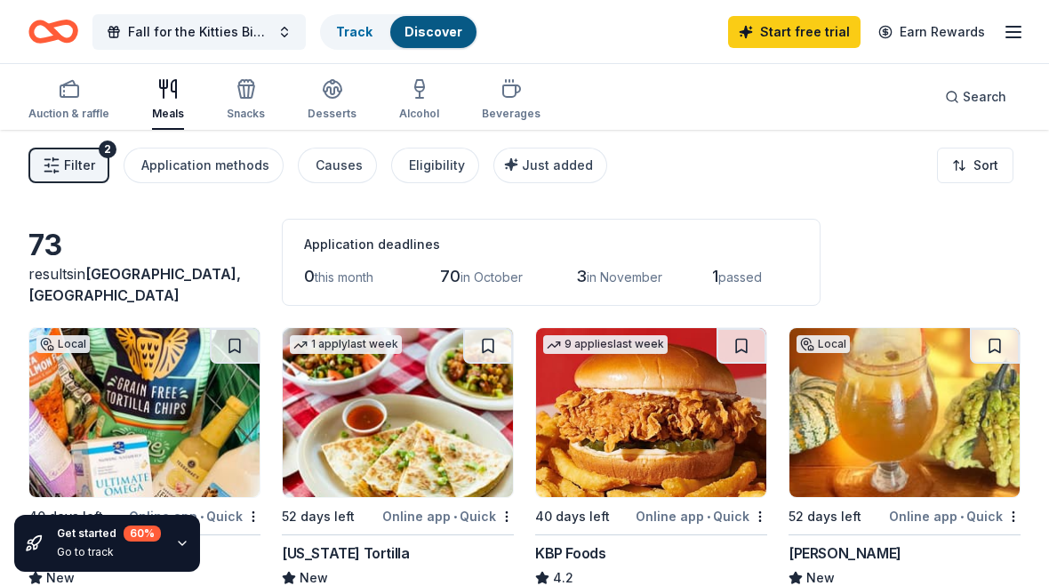
click at [199, 333] on img at bounding box center [144, 412] width 230 height 169
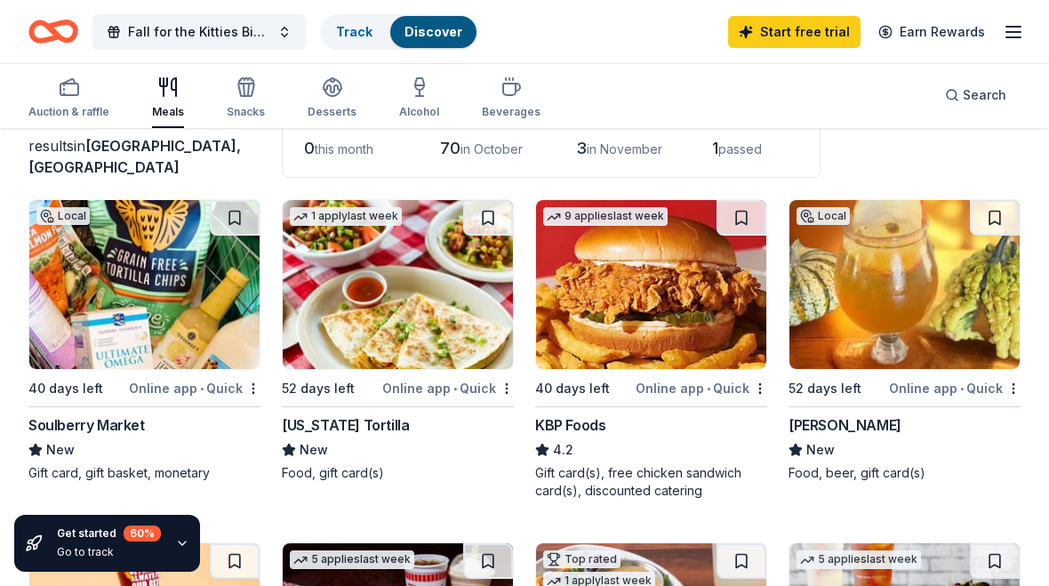
scroll to position [109, 0]
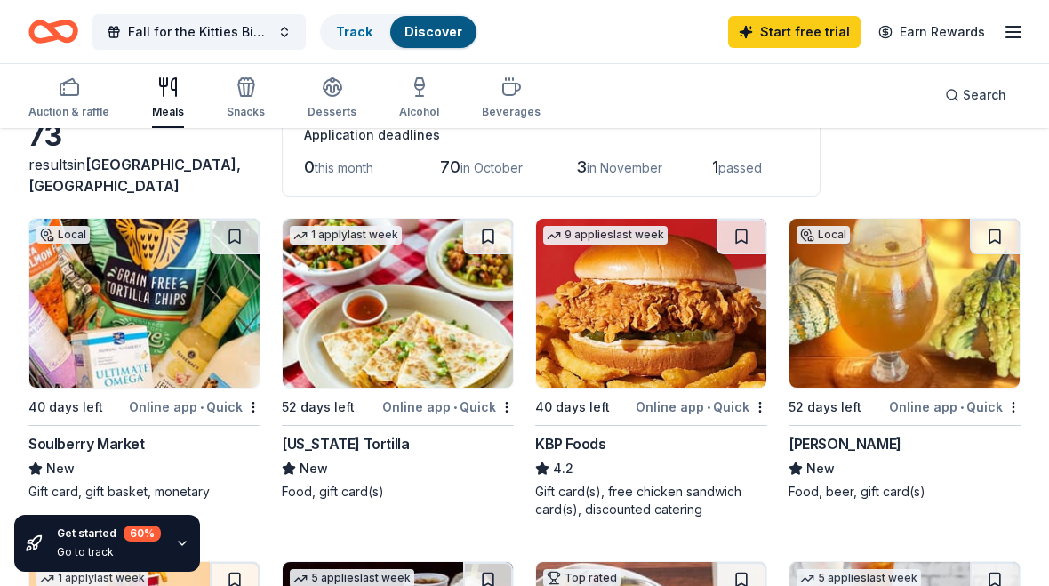
click at [302, 327] on img at bounding box center [398, 303] width 230 height 169
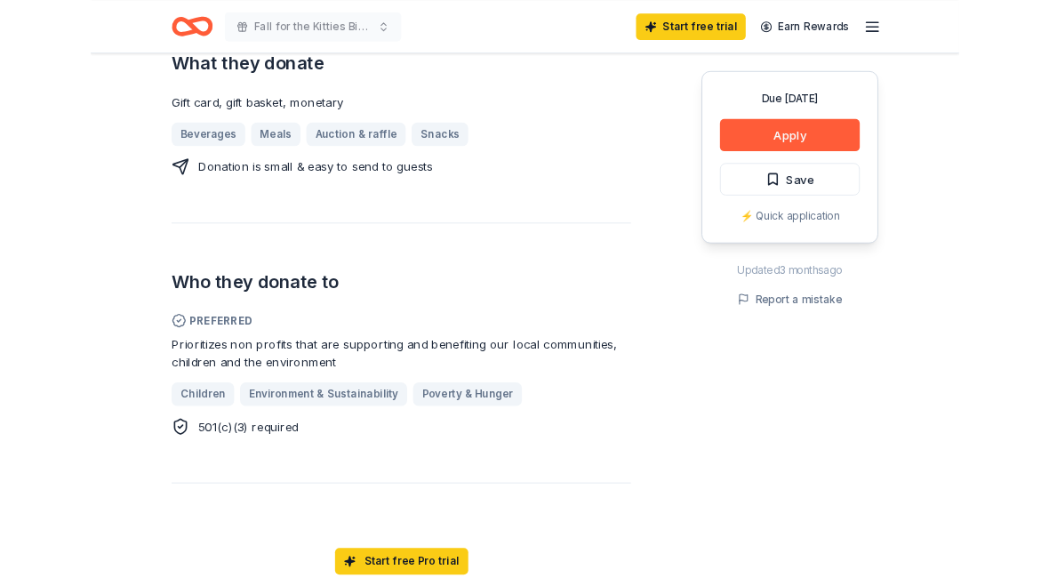
scroll to position [756, 0]
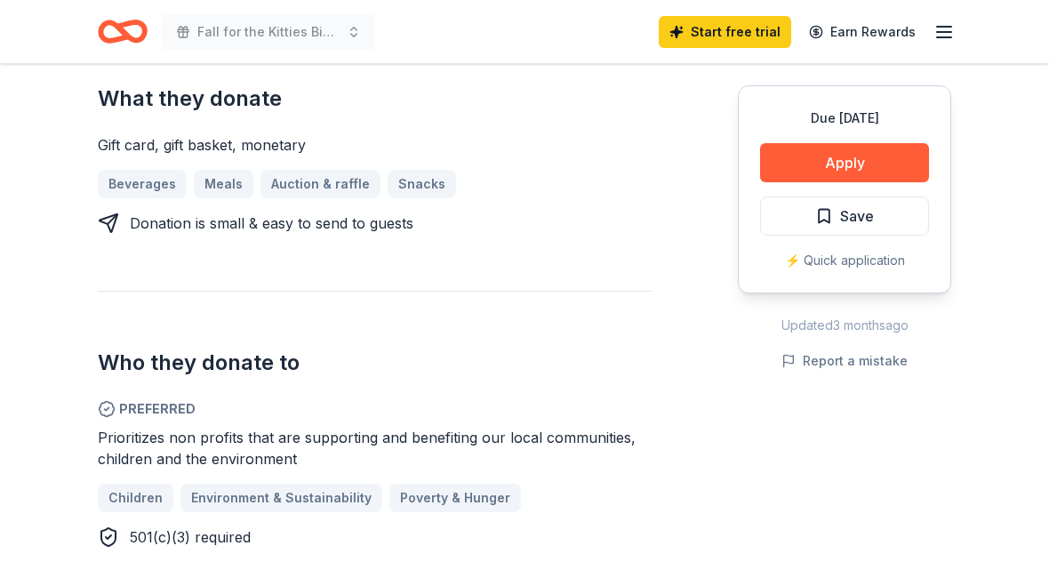
click at [815, 159] on button "Apply" at bounding box center [844, 162] width 169 height 39
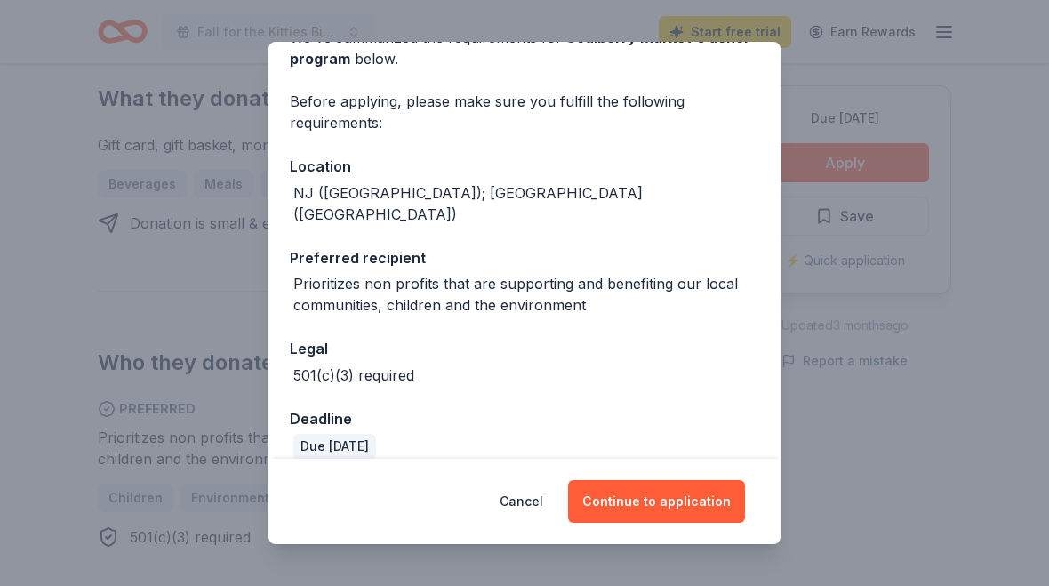
scroll to position [100, 0]
click at [634, 502] on button "Continue to application" at bounding box center [656, 501] width 177 height 43
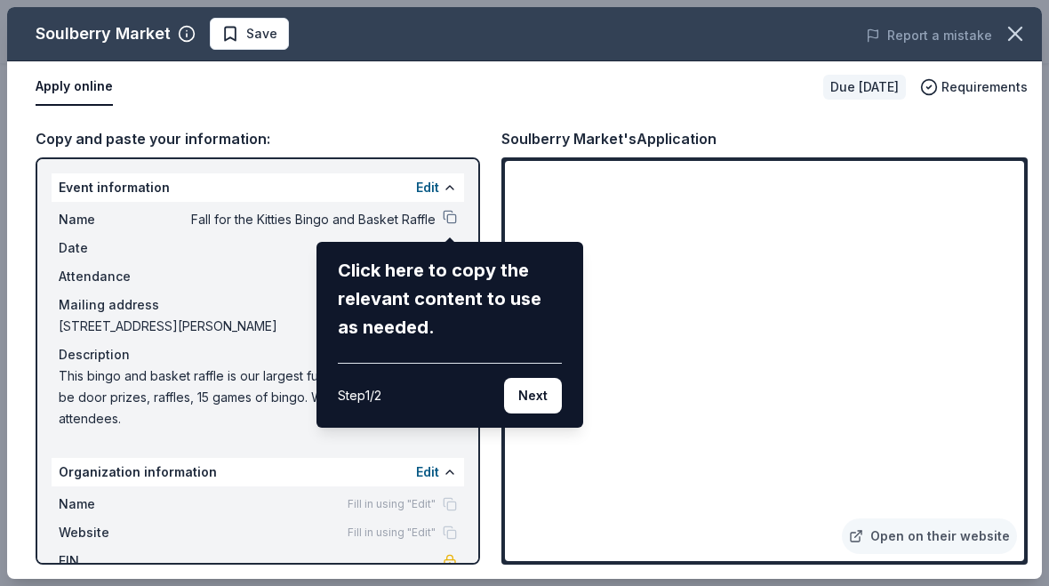
click at [528, 411] on button "Next" at bounding box center [533, 396] width 58 height 36
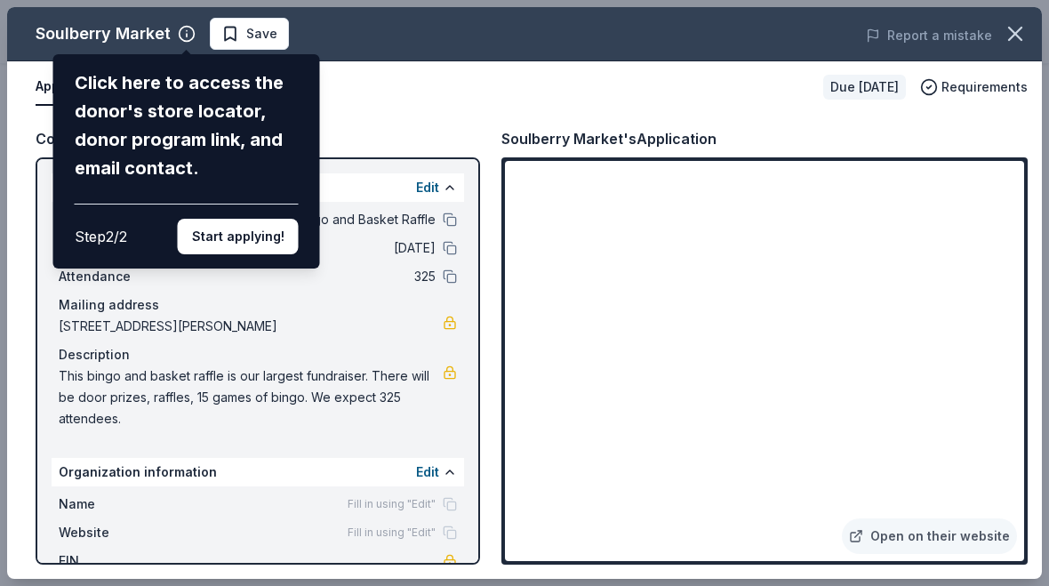
click at [211, 219] on button "Start applying!" at bounding box center [238, 237] width 121 height 36
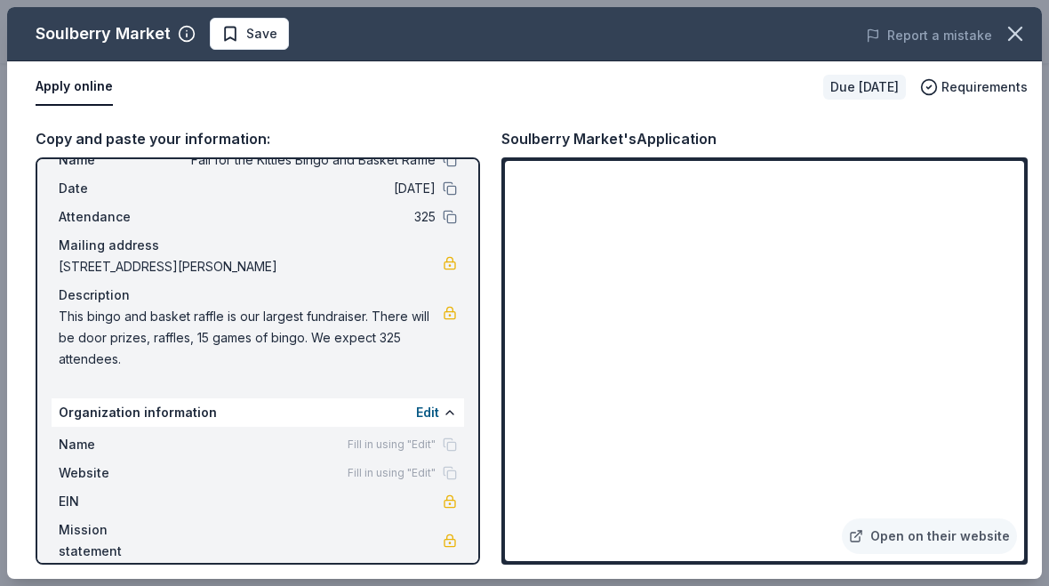
scroll to position [59, 0]
click at [451, 417] on button at bounding box center [450, 413] width 14 height 14
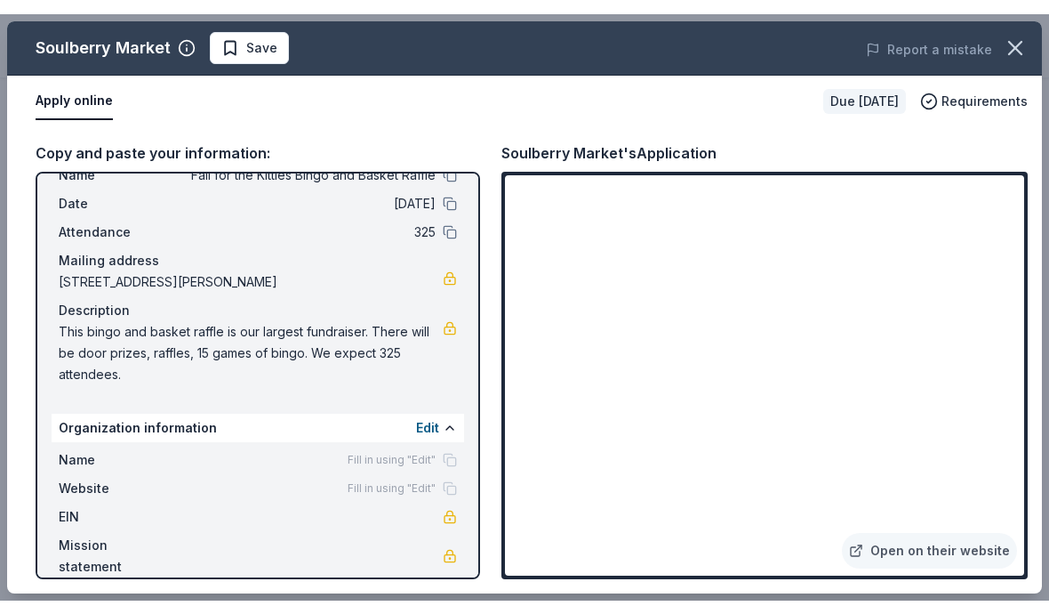
scroll to position [0, 0]
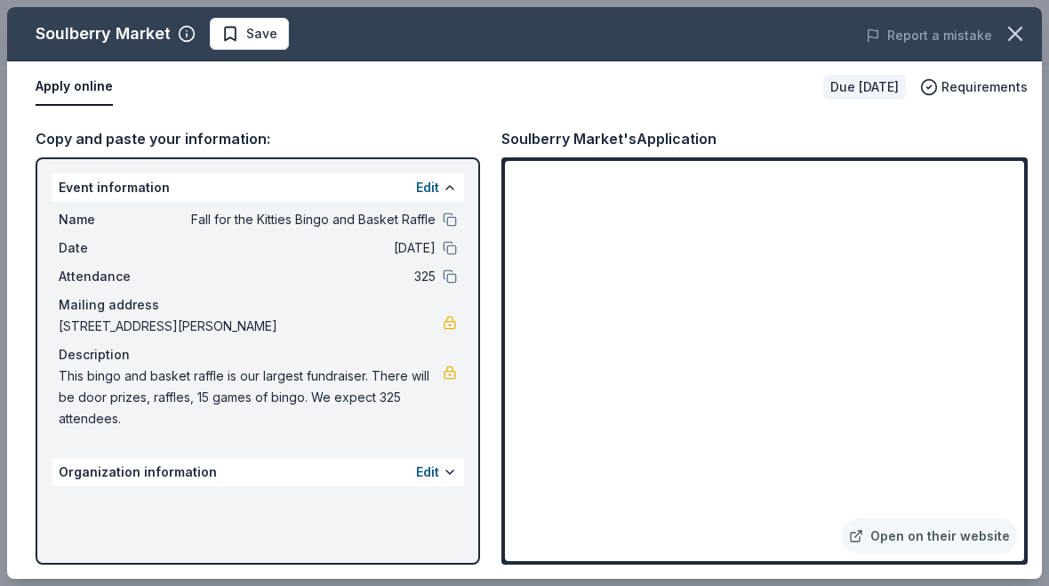
click at [438, 475] on button "Edit" at bounding box center [427, 472] width 23 height 21
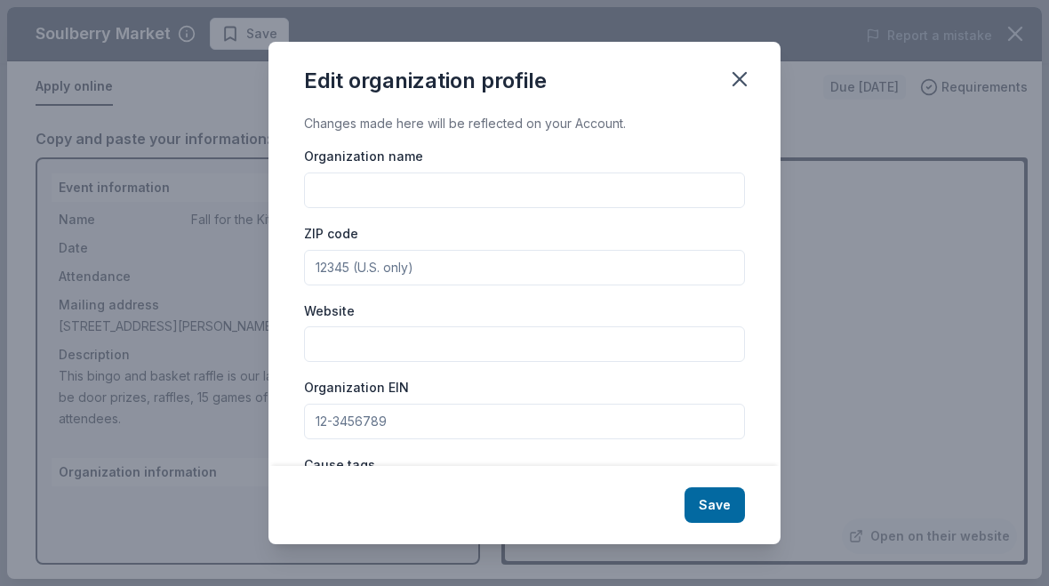
click at [345, 199] on input "Organization name" at bounding box center [524, 191] width 441 height 36
type input "Trenton Cats Rescue"
click at [385, 276] on input "ZIP code" at bounding box center [524, 268] width 441 height 36
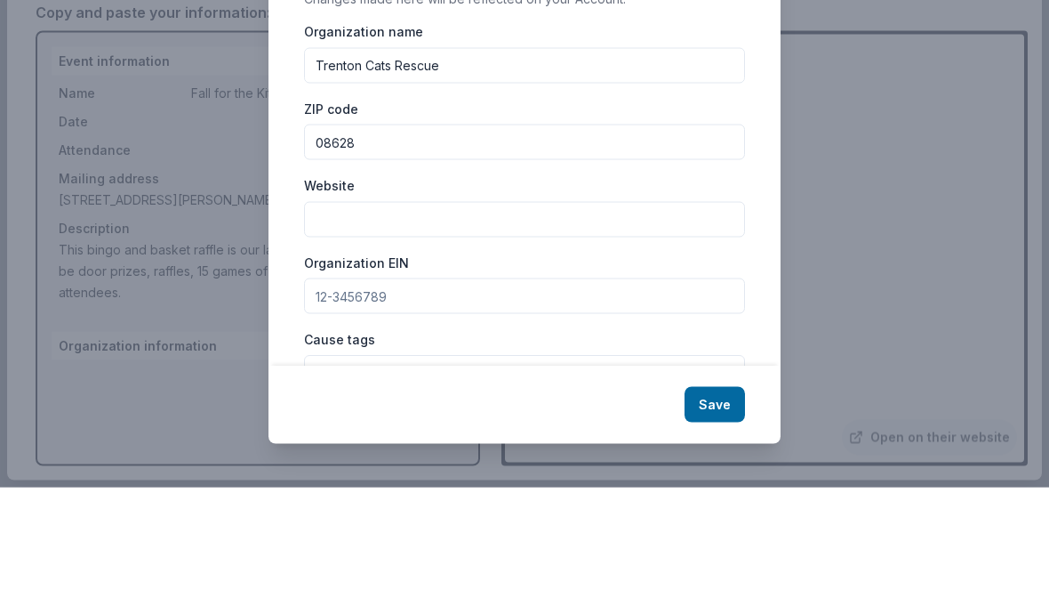
type input "08628"
click at [349, 328] on input "Website" at bounding box center [524, 346] width 441 height 36
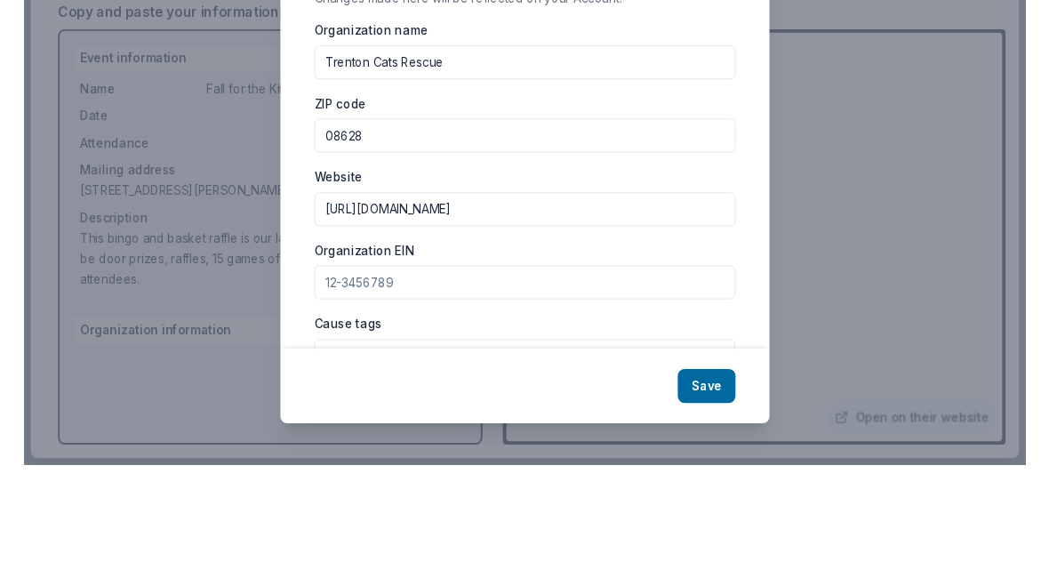
scroll to position [883, 0]
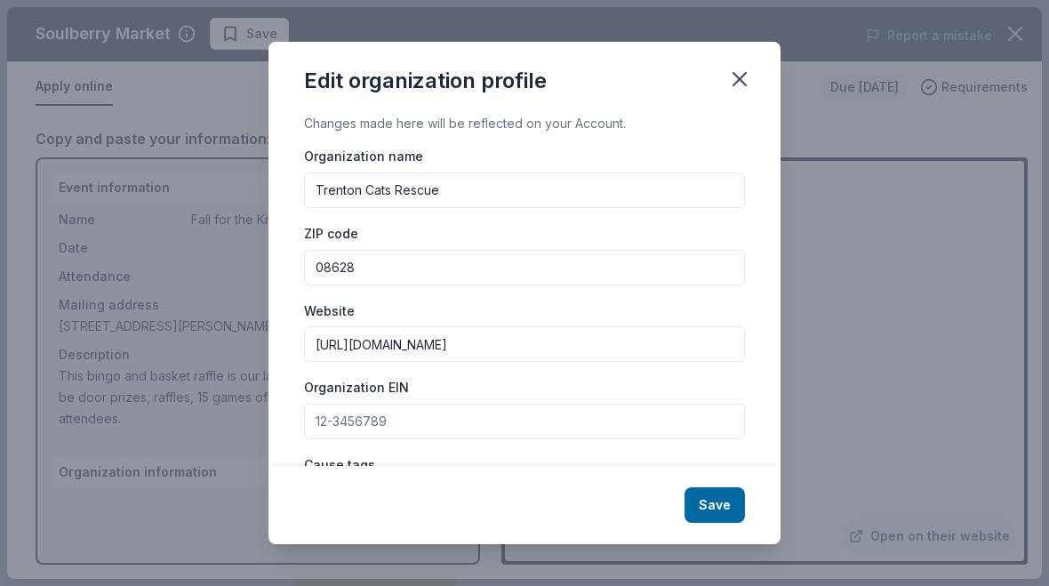
type input "https://www.trentoncats.org"
click at [316, 423] on input "Organization EIN" at bounding box center [524, 422] width 441 height 36
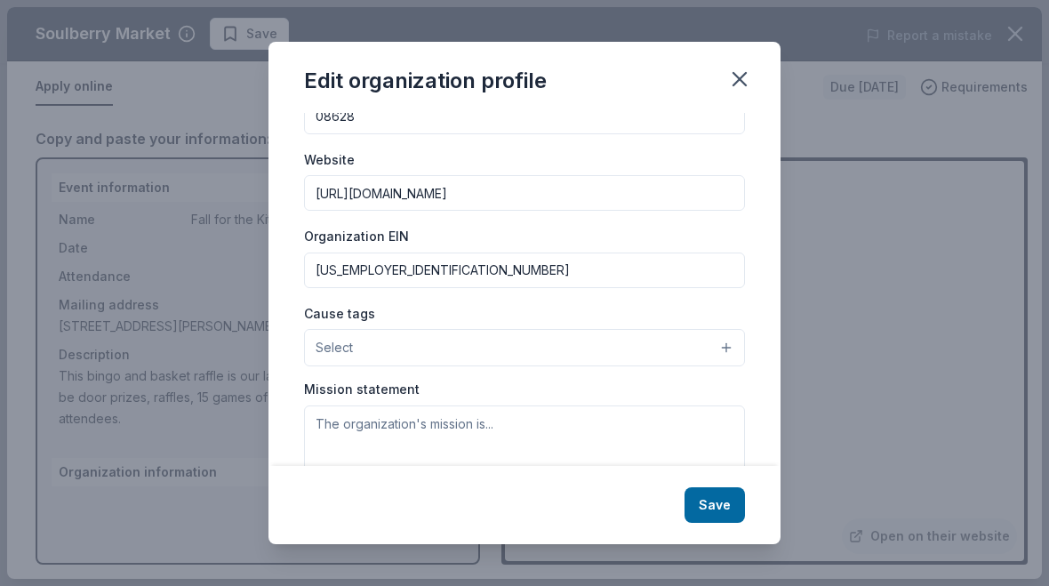
scroll to position [165, 0]
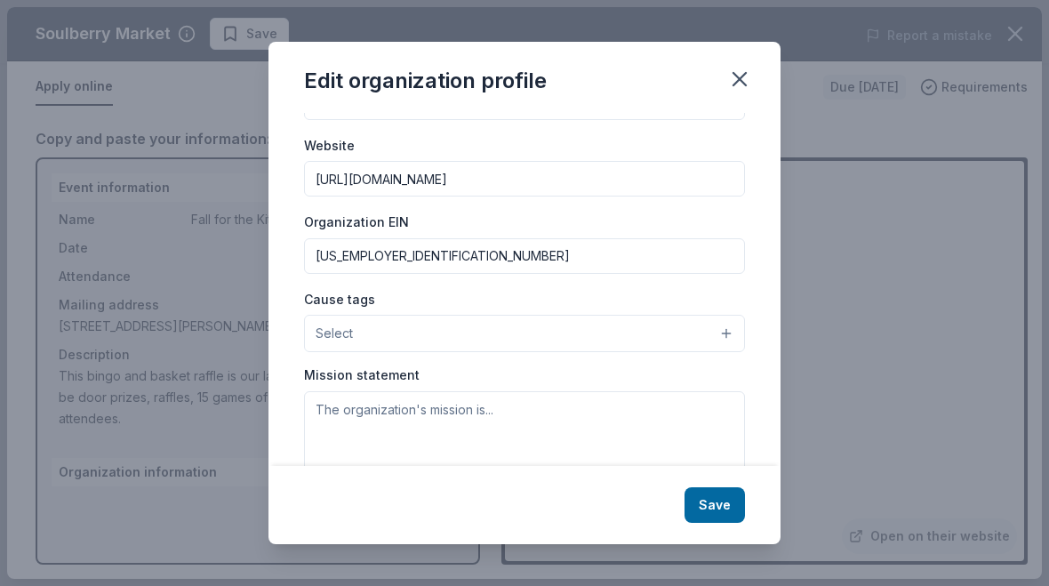
type input "45-3741630"
click at [357, 332] on button "Select" at bounding box center [524, 333] width 441 height 37
click at [333, 385] on span "Animals" at bounding box center [524, 378] width 411 height 23
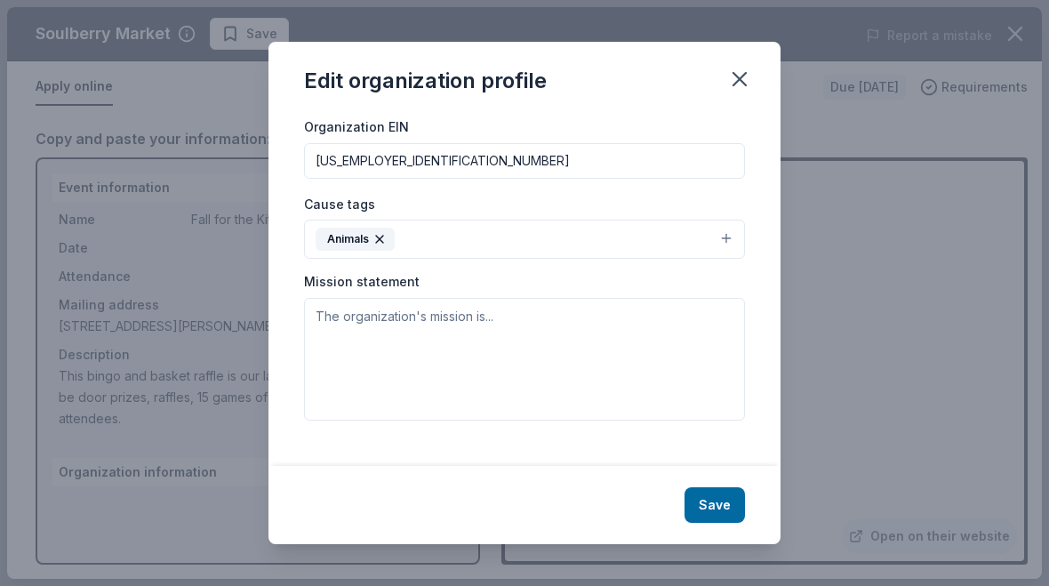
scroll to position [245, 0]
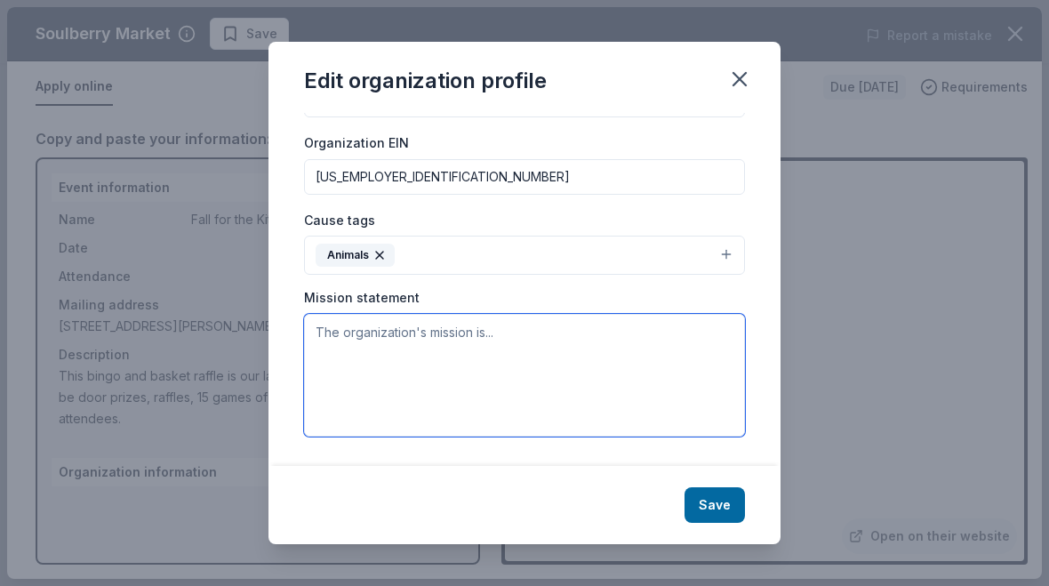
click at [330, 336] on textarea at bounding box center [524, 375] width 441 height 123
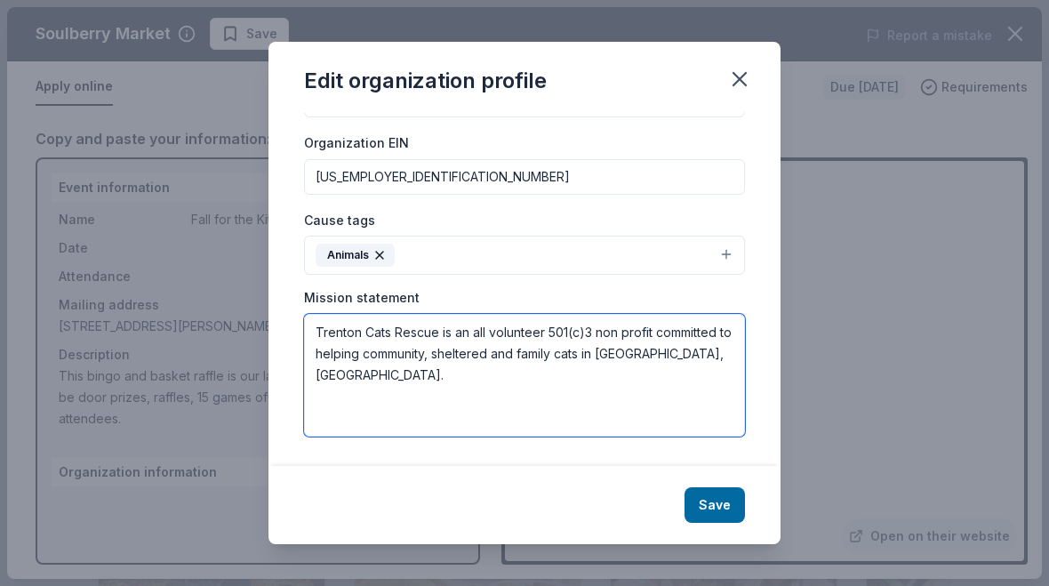
type textarea "Trenton Cats Rescue is an all volunteer 501(c)3 non profit committed to helping…"
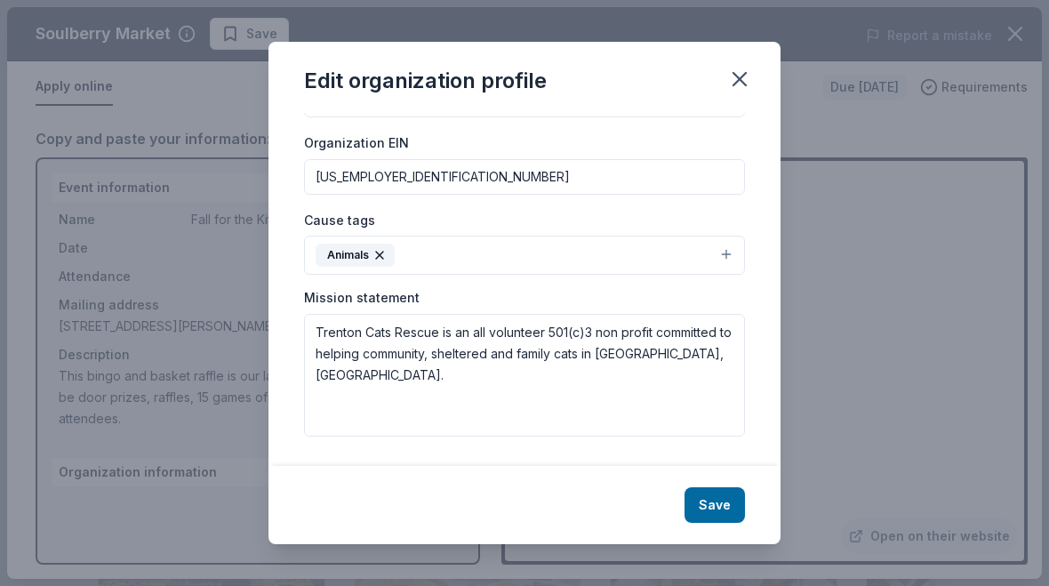
click at [708, 508] on button "Save" at bounding box center [715, 505] width 60 height 36
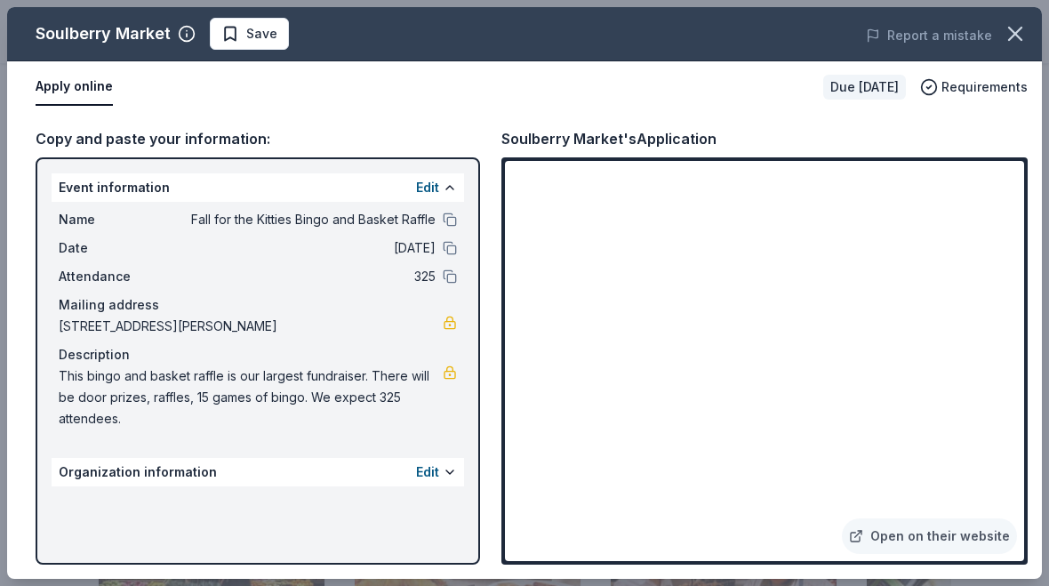
click at [408, 520] on div "Event information Edit Name Fall for the Kitties Bingo and Basket Raffle Date 1…" at bounding box center [258, 360] width 445 height 407
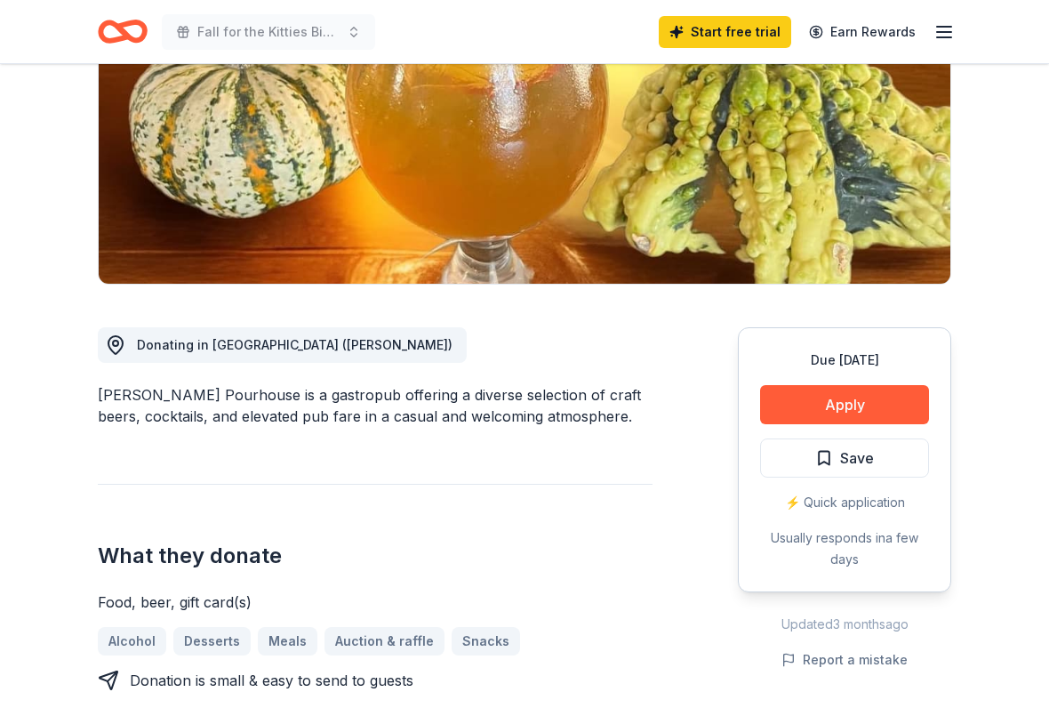
scroll to position [275, 0]
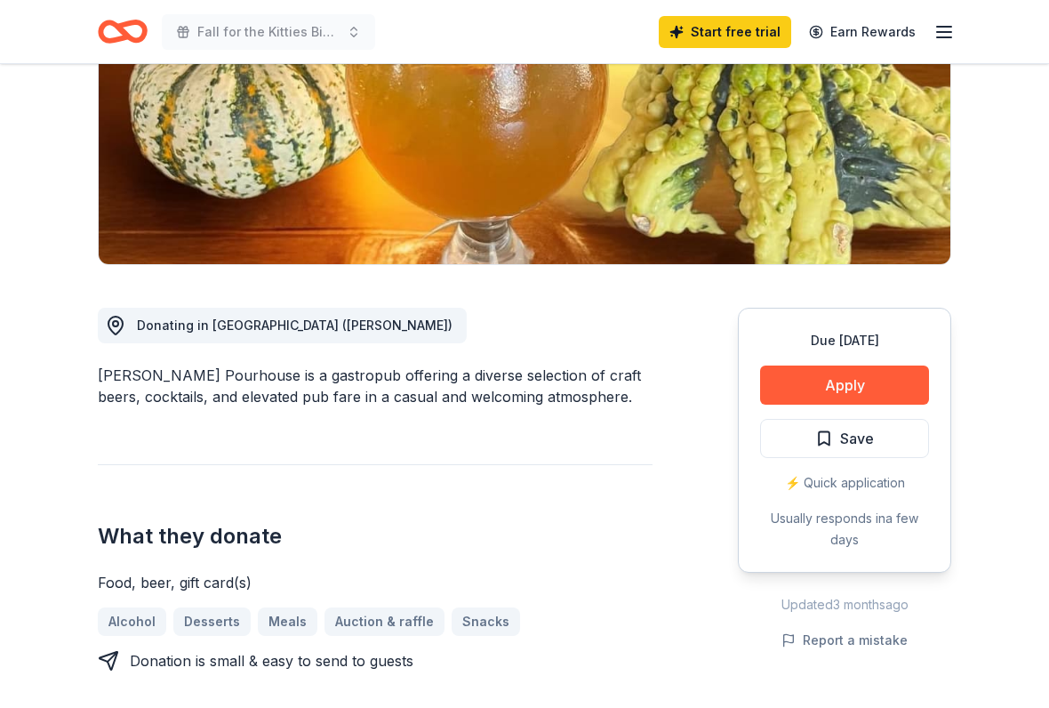
click at [829, 386] on button "Apply" at bounding box center [844, 385] width 169 height 39
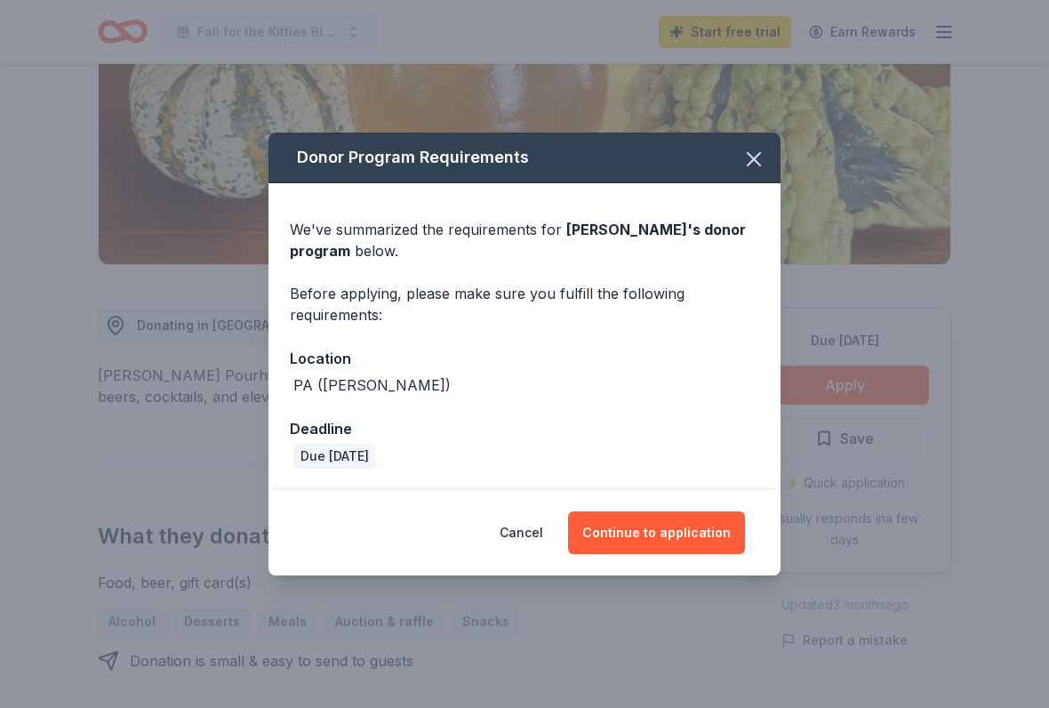
click at [669, 542] on button "Continue to application" at bounding box center [656, 532] width 177 height 43
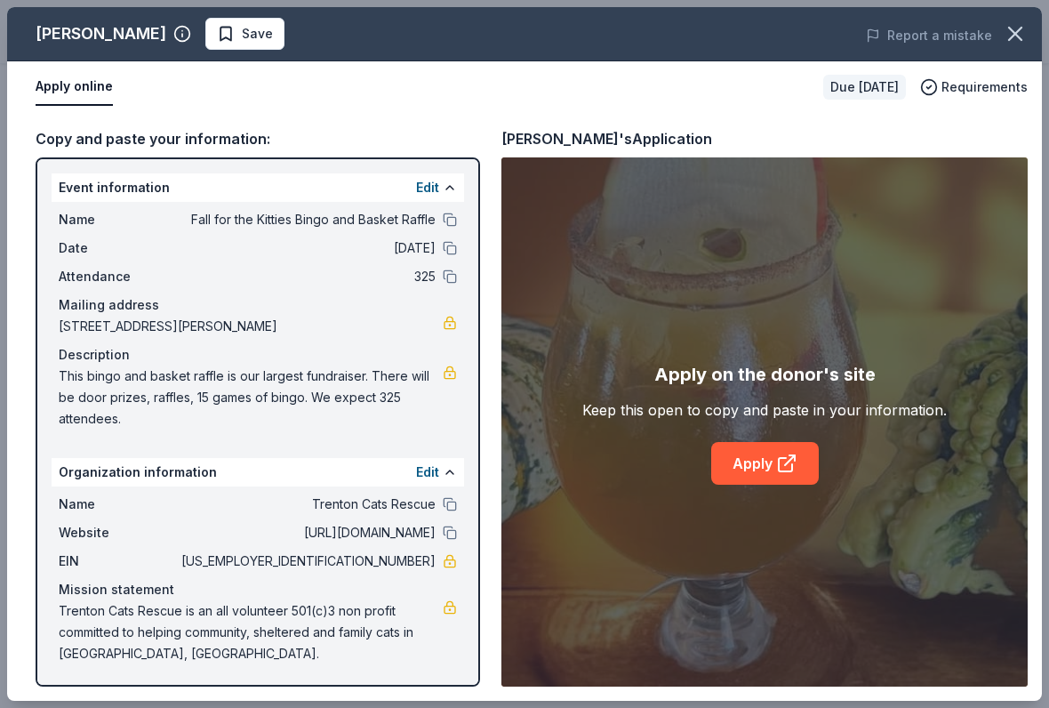
click at [746, 468] on link "Apply" at bounding box center [765, 463] width 108 height 43
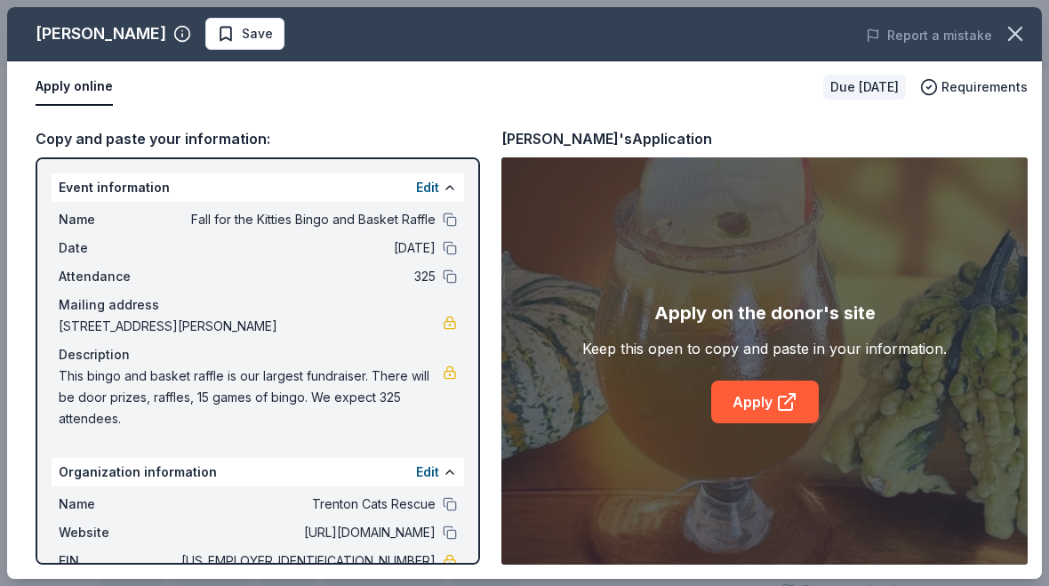
scroll to position [325, 0]
click at [998, 37] on button "button" at bounding box center [1015, 33] width 39 height 39
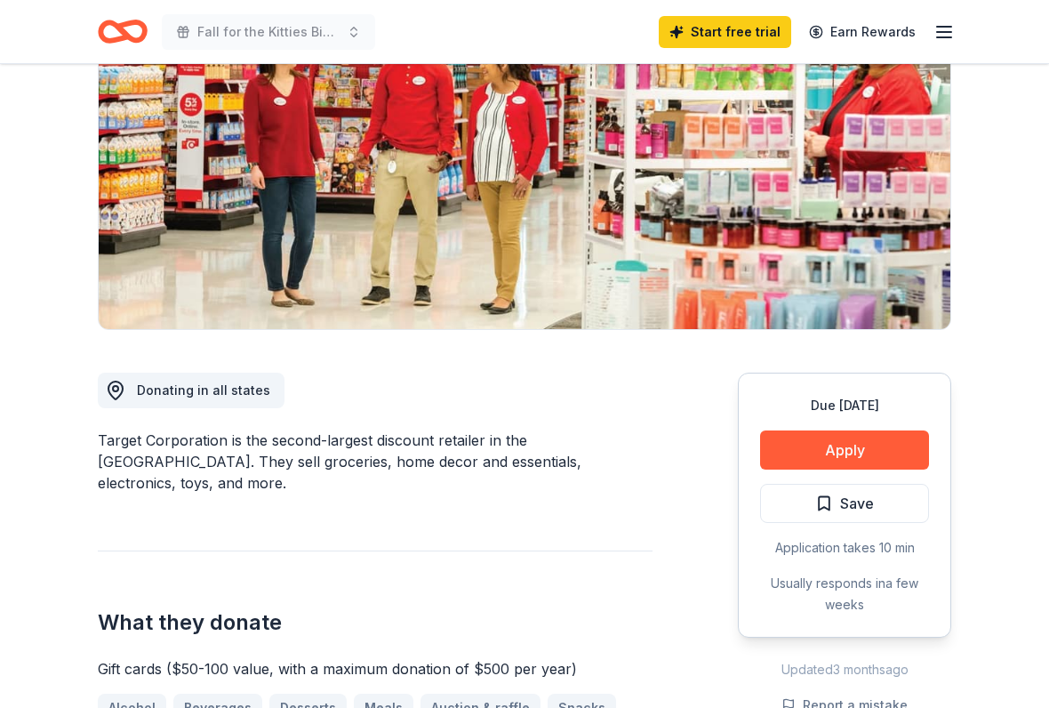
scroll to position [221, 0]
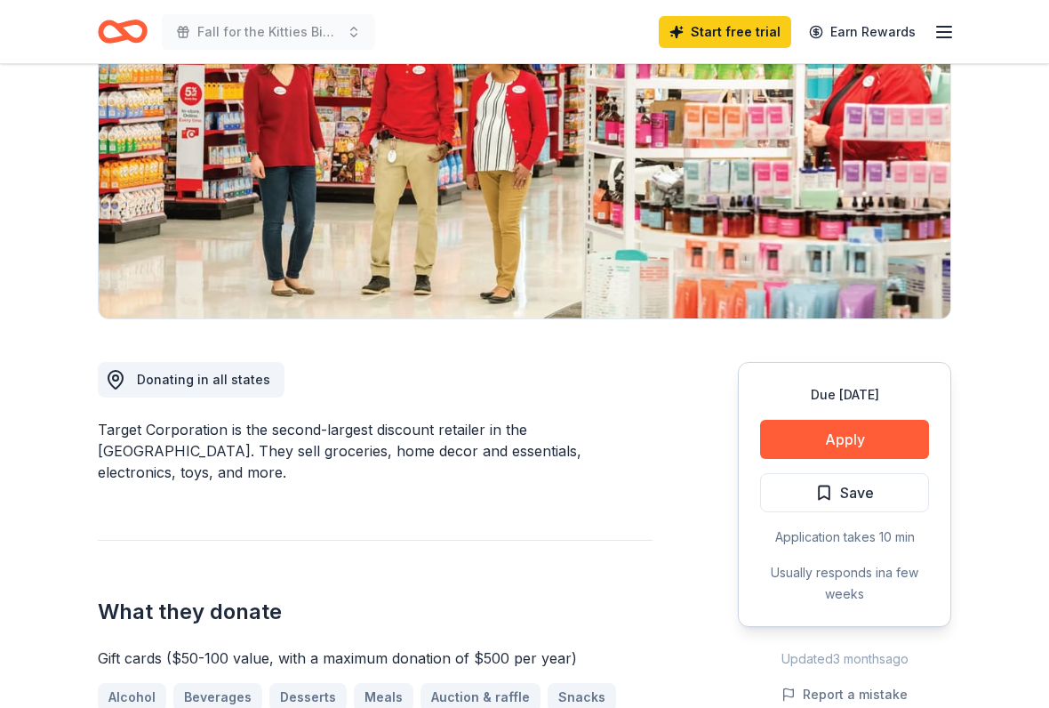
click at [878, 444] on button "Apply" at bounding box center [844, 439] width 169 height 39
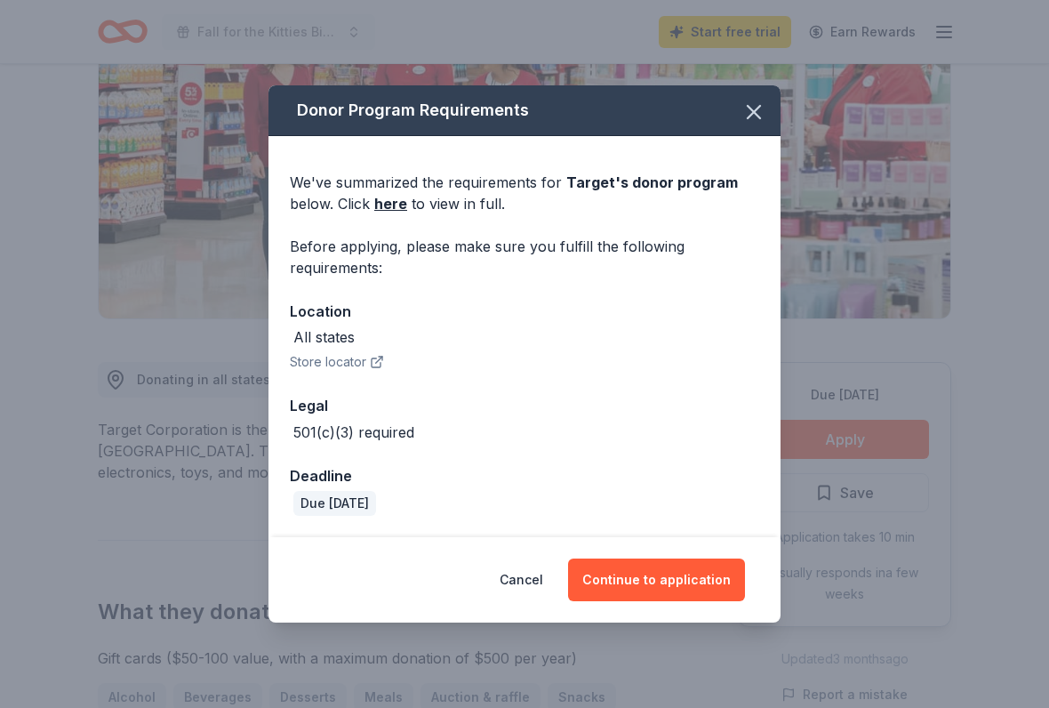
click at [684, 583] on button "Continue to application" at bounding box center [656, 579] width 177 height 43
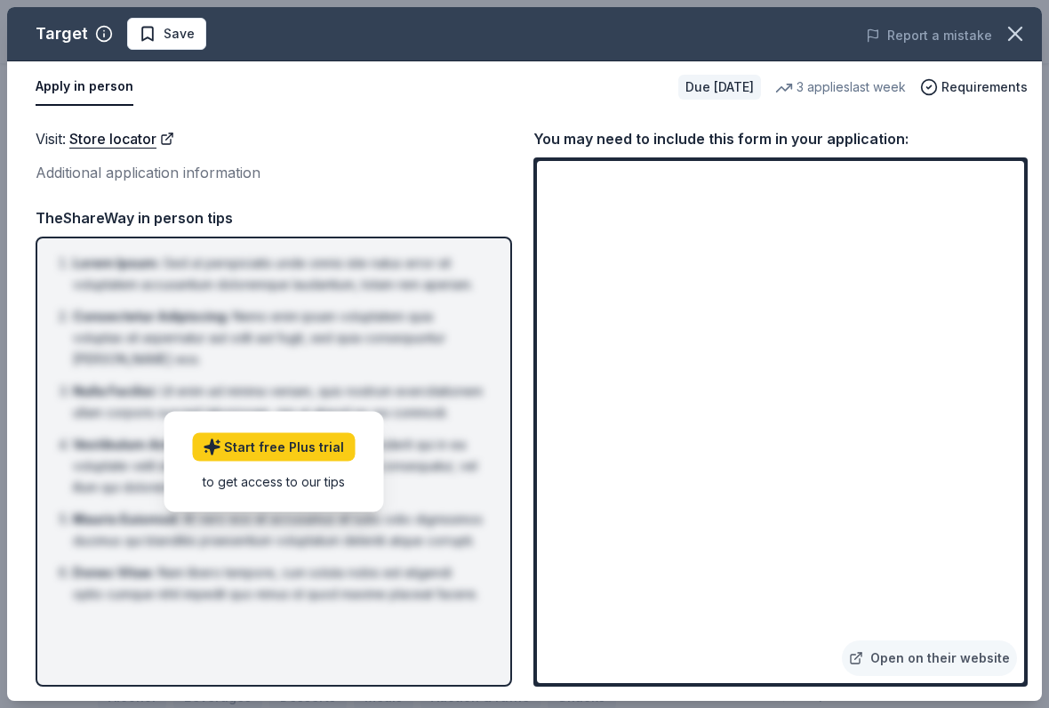
click at [920, 585] on link "Open on their website" at bounding box center [929, 658] width 175 height 36
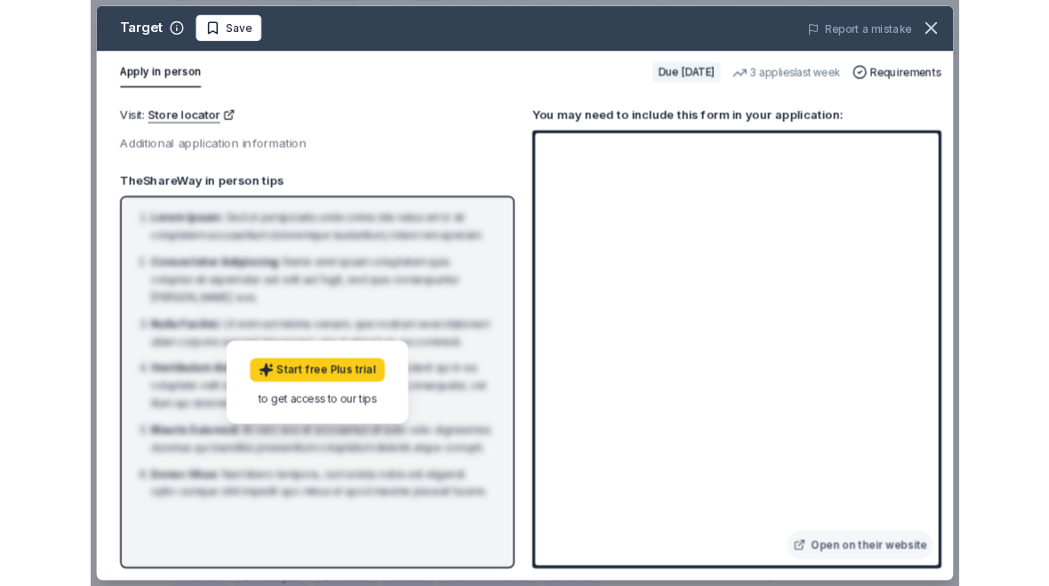
scroll to position [271, 0]
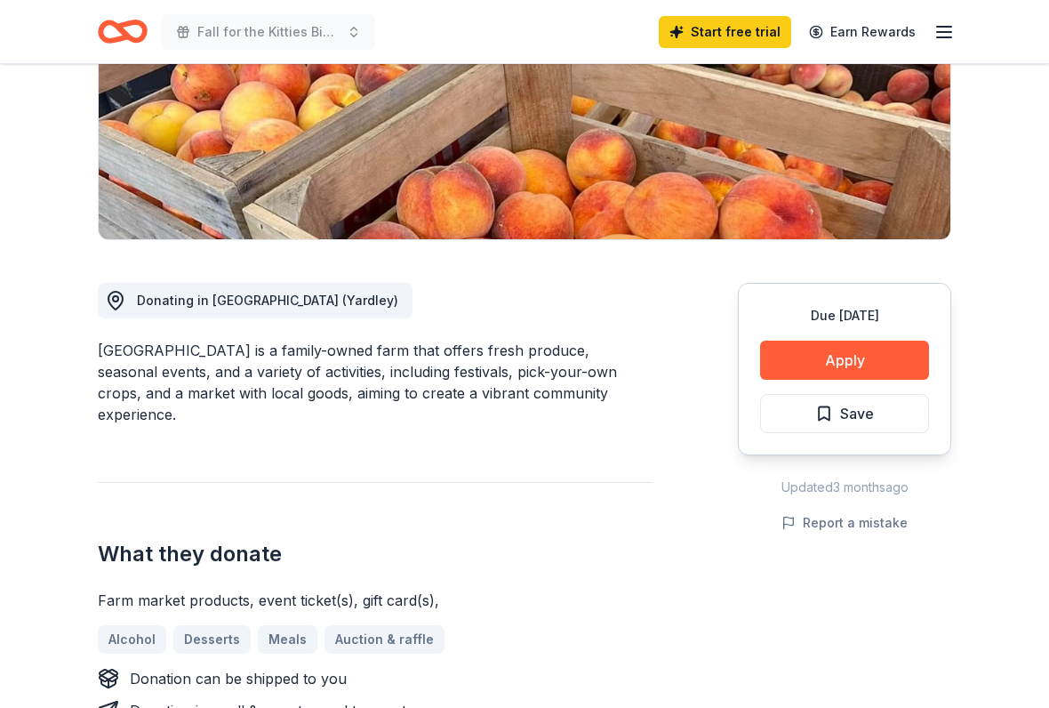
click at [888, 354] on button "Apply" at bounding box center [844, 361] width 169 height 39
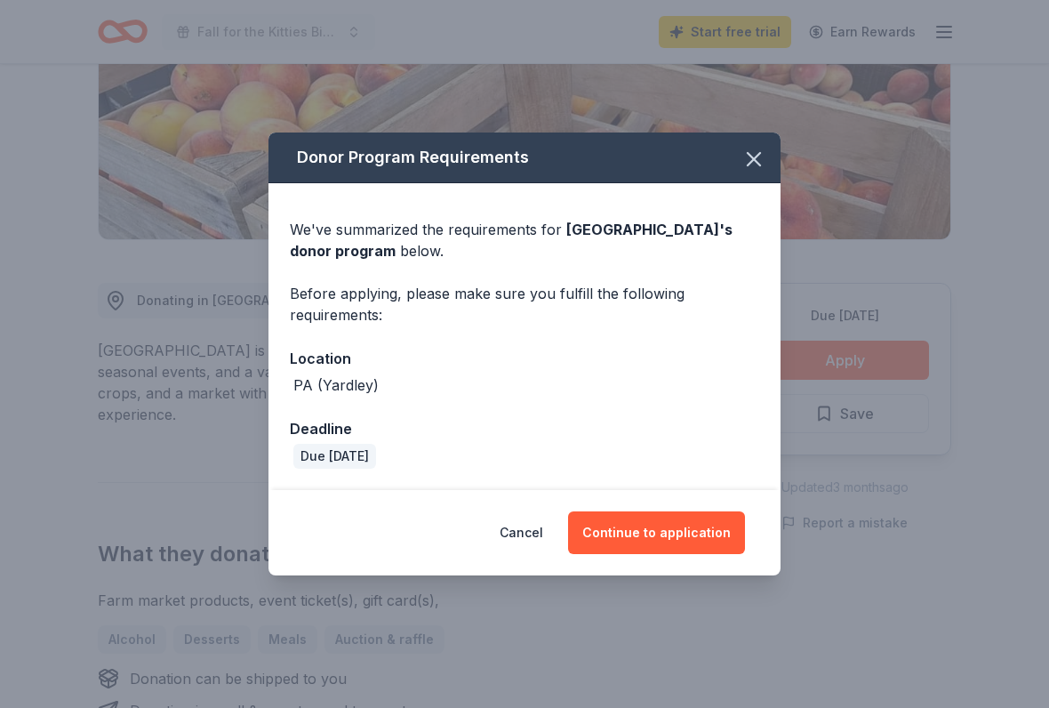
click at [690, 531] on button "Continue to application" at bounding box center [656, 532] width 177 height 43
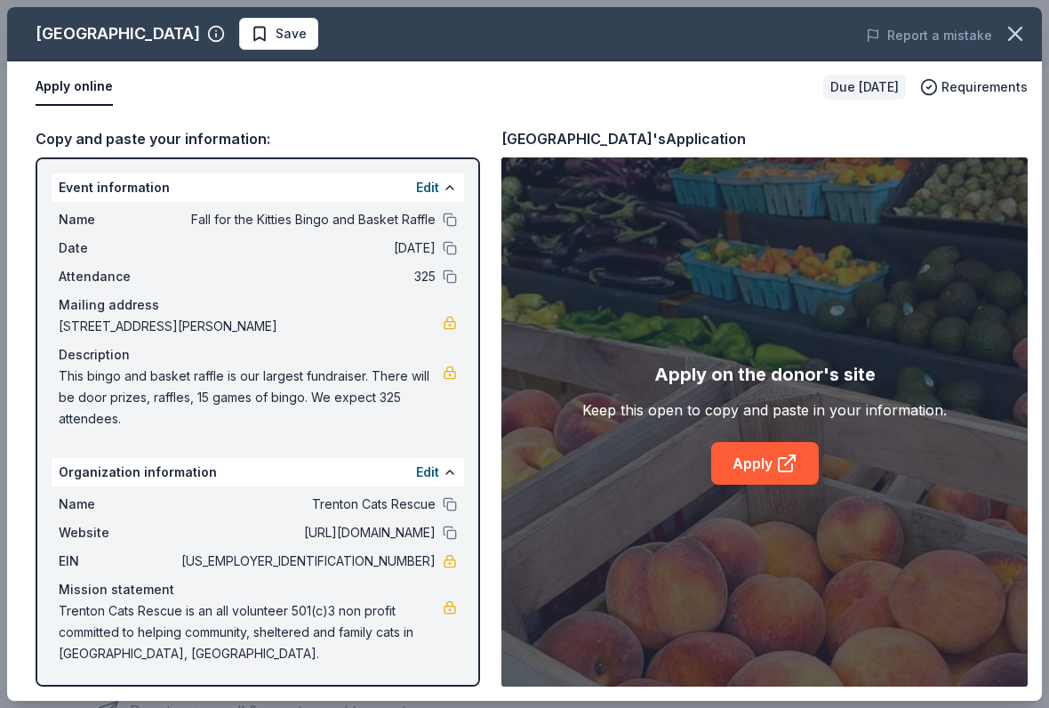
click at [758, 475] on link "Apply" at bounding box center [765, 463] width 108 height 43
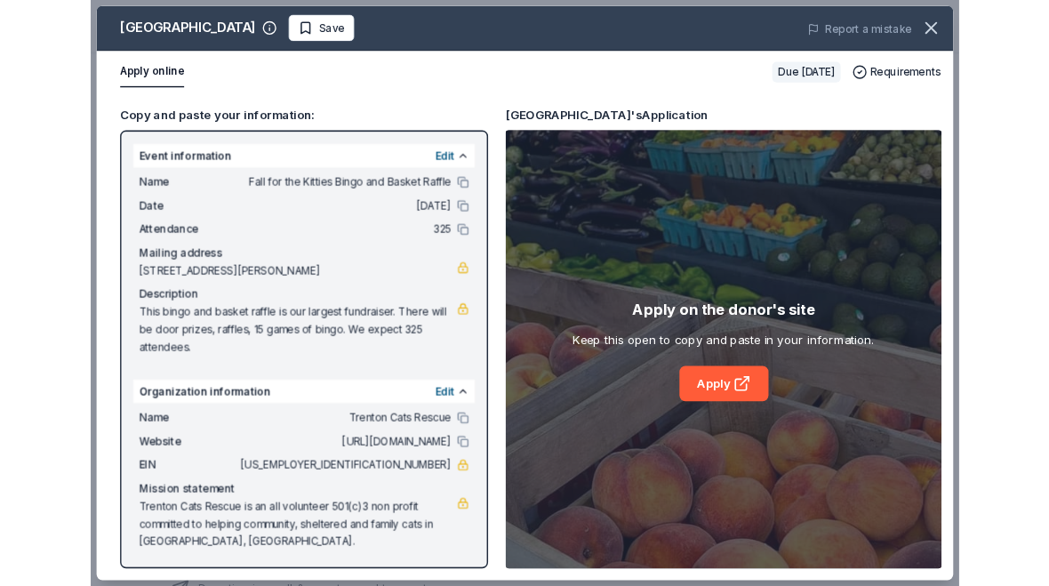
scroll to position [350, 0]
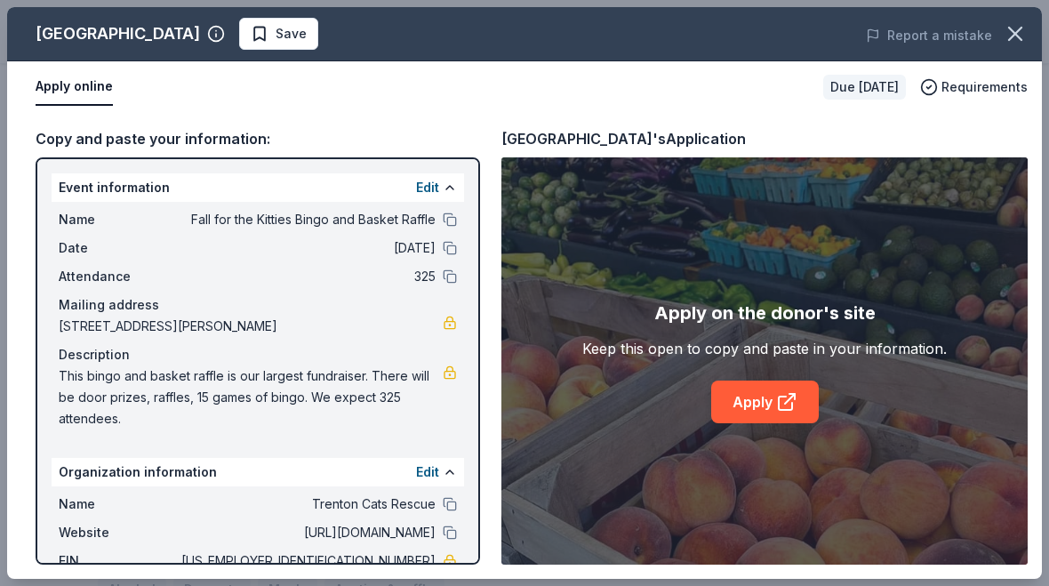
click at [1001, 40] on button "button" at bounding box center [1015, 33] width 39 height 39
